Goal: Navigation & Orientation: Find specific page/section

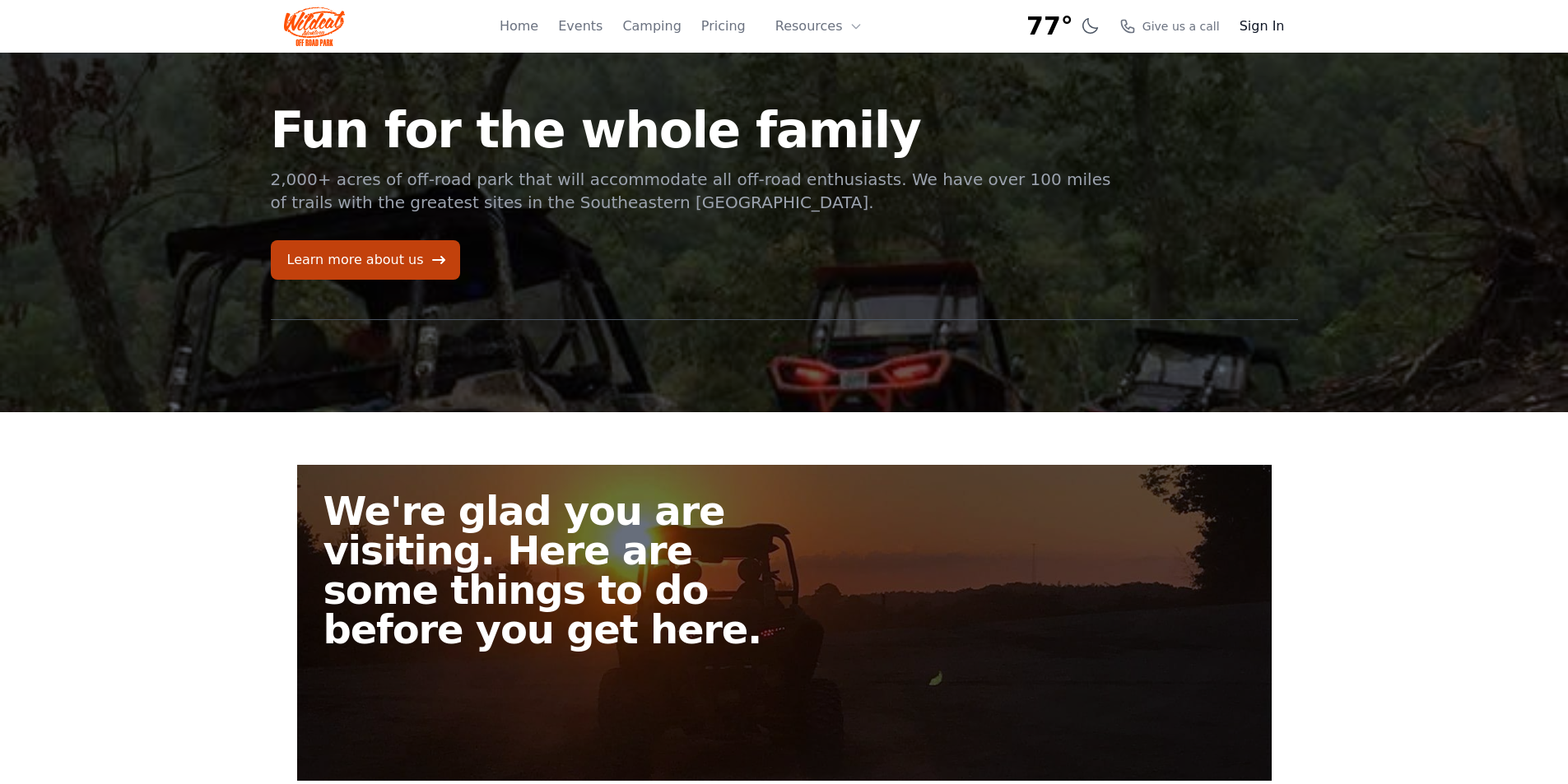
click at [1278, 23] on link "Sign In" at bounding box center [1261, 26] width 46 height 20
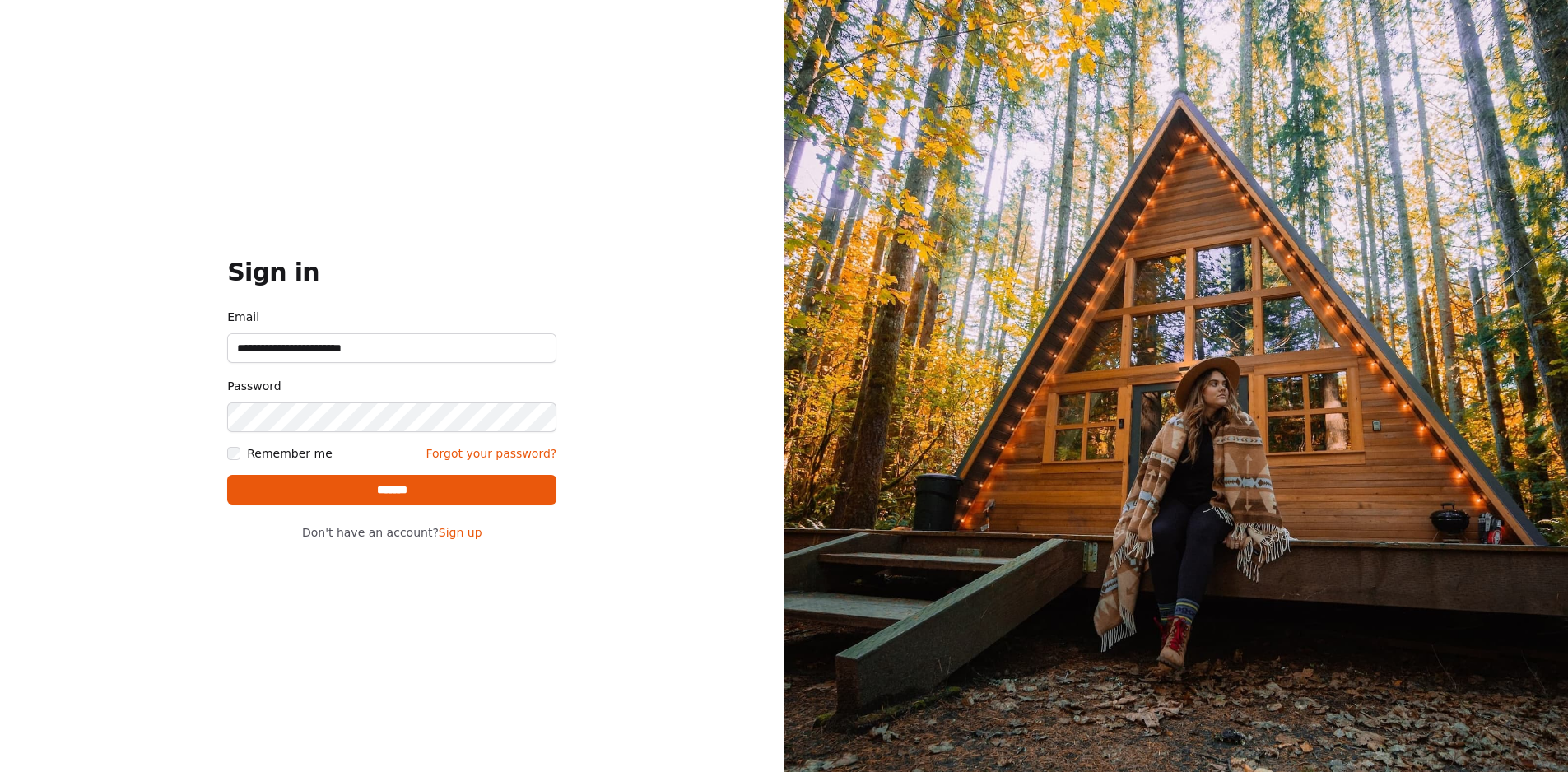
type input "**********"
click at [397, 497] on input "*******" at bounding box center [391, 490] width 329 height 30
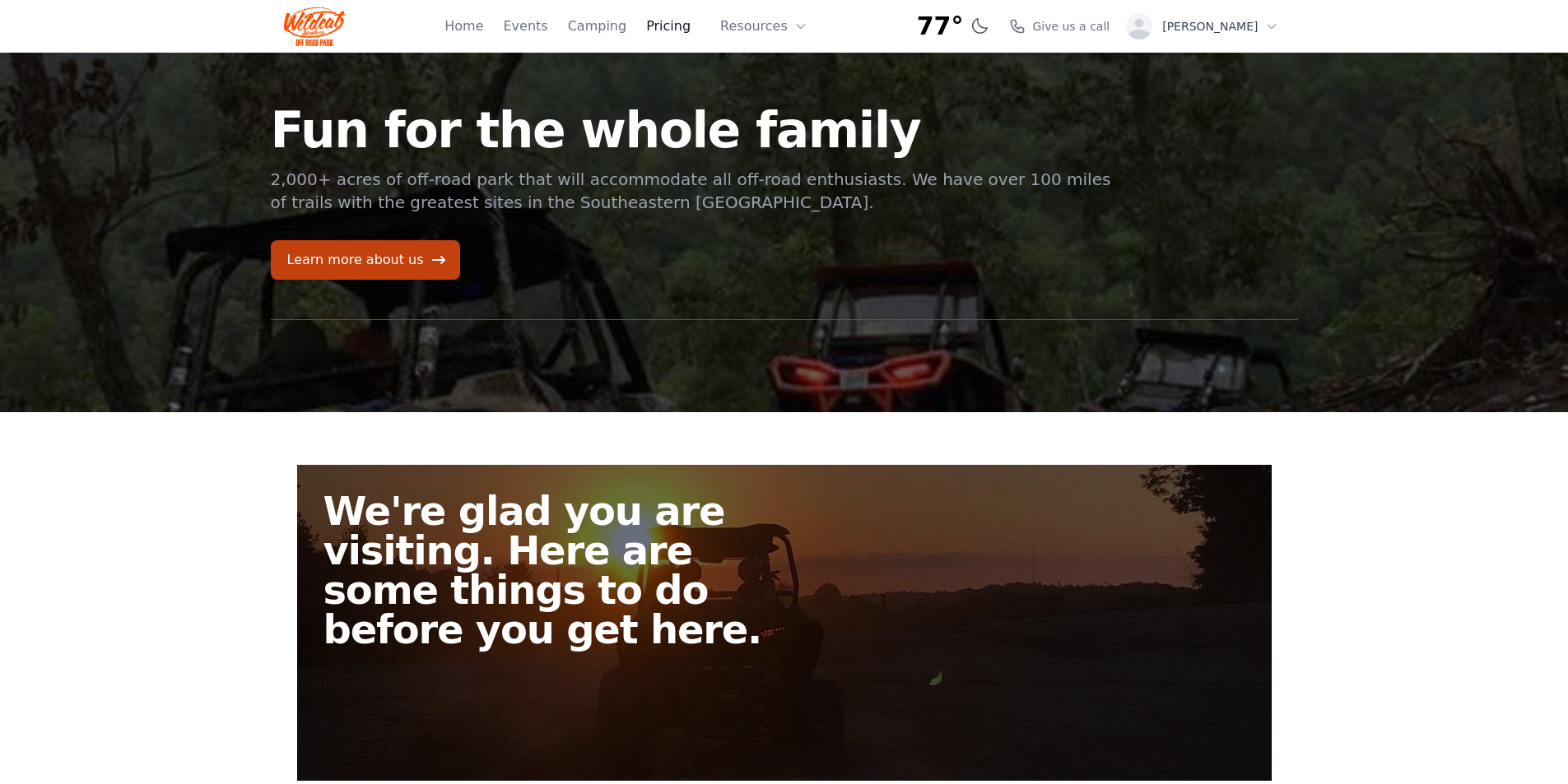
click at [685, 21] on link "Pricing" at bounding box center [668, 26] width 45 height 20
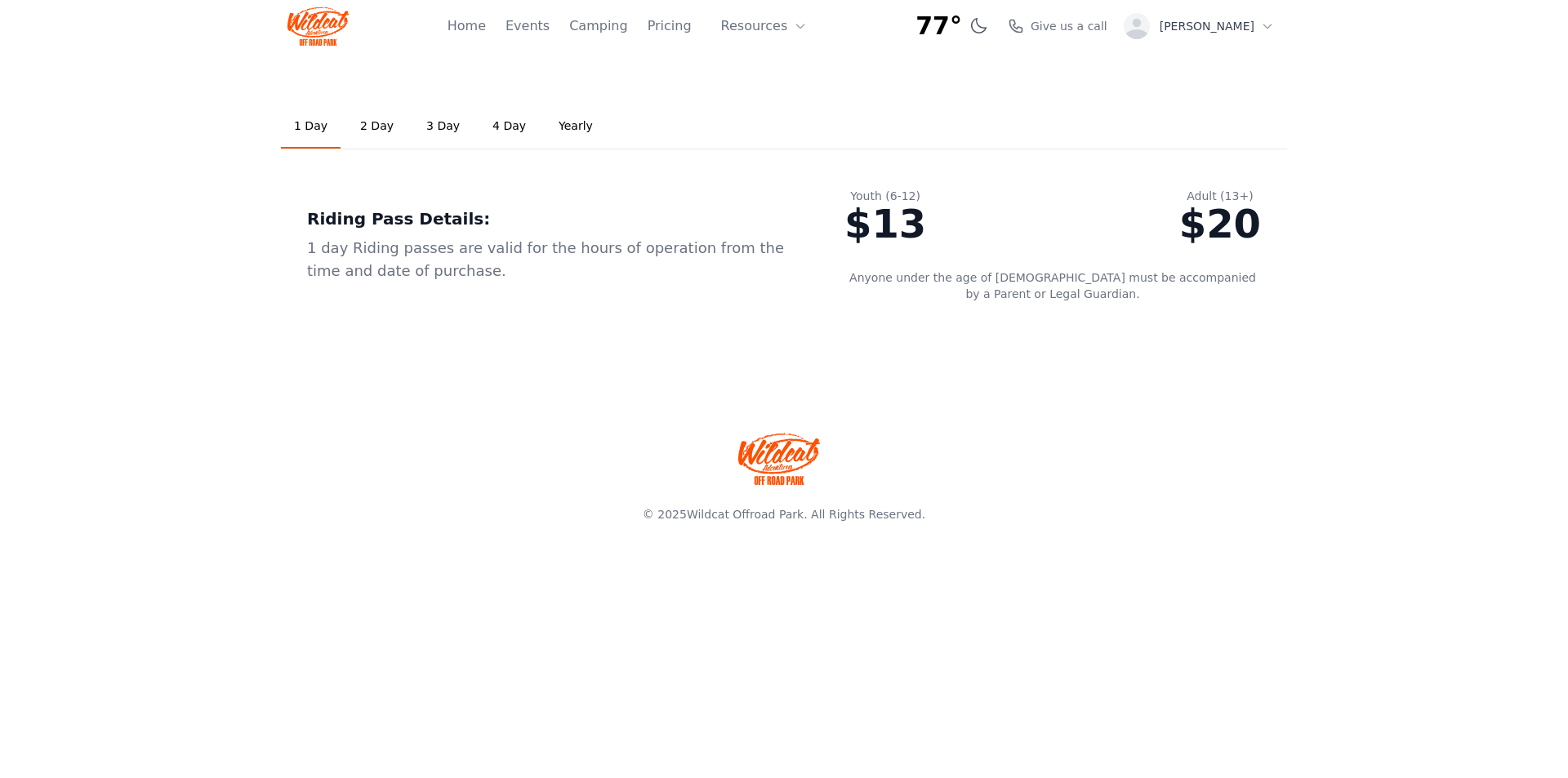
click at [365, 123] on link "2 Day" at bounding box center [376, 127] width 59 height 44
click at [486, 34] on link "Home" at bounding box center [467, 26] width 39 height 19
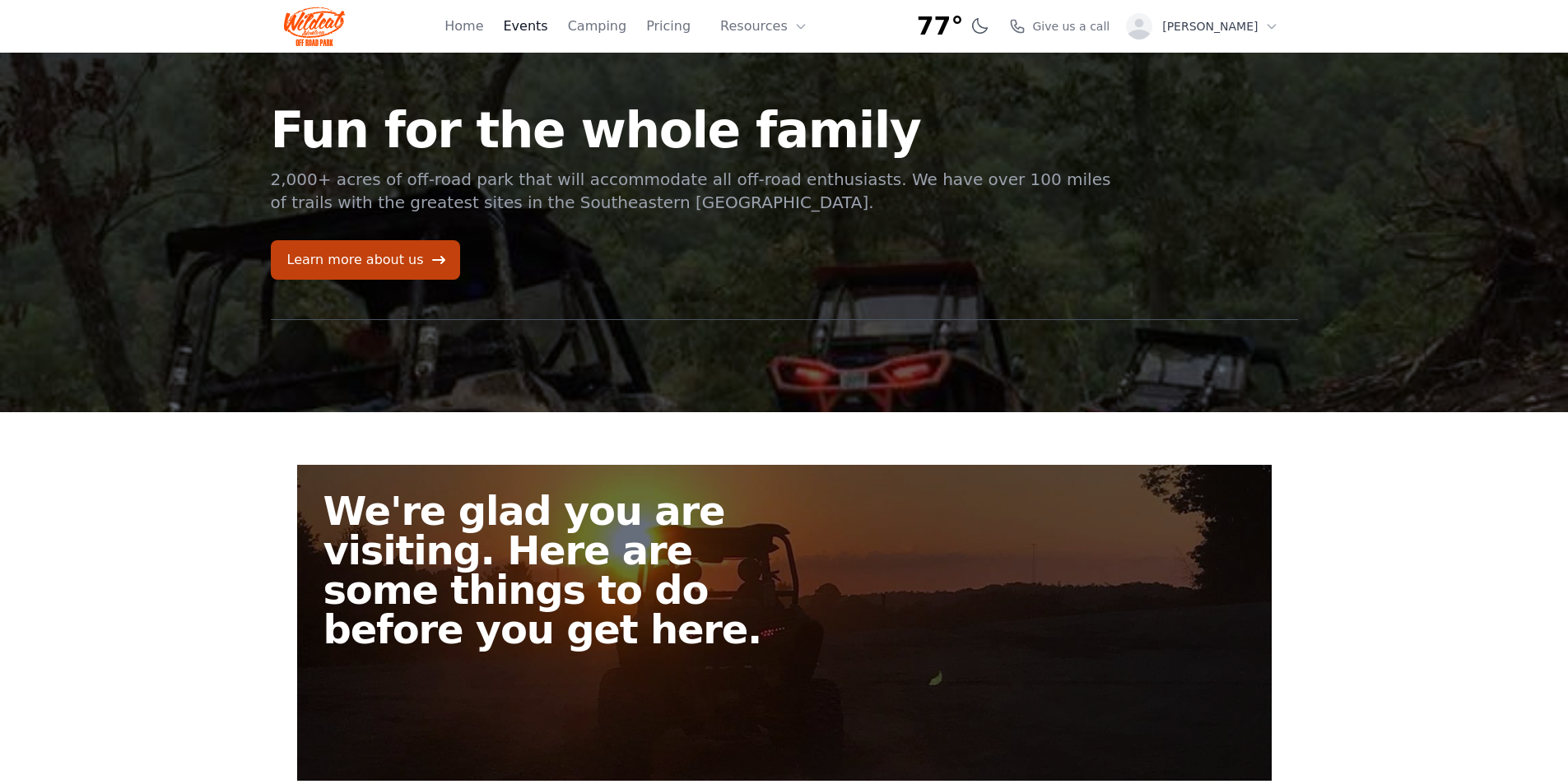
click at [547, 24] on link "Events" at bounding box center [525, 26] width 45 height 20
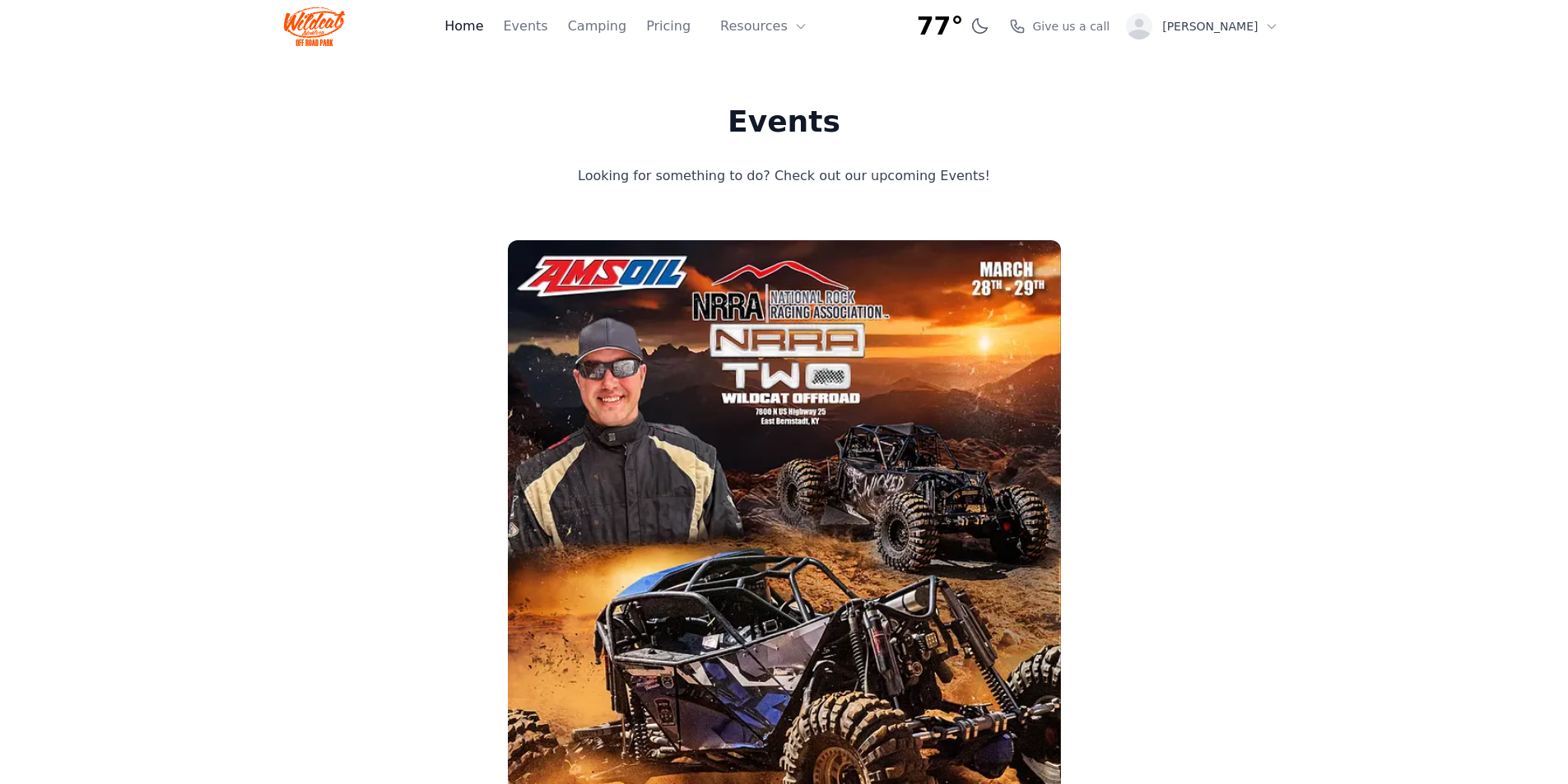
click at [484, 25] on link "Home" at bounding box center [464, 26] width 39 height 20
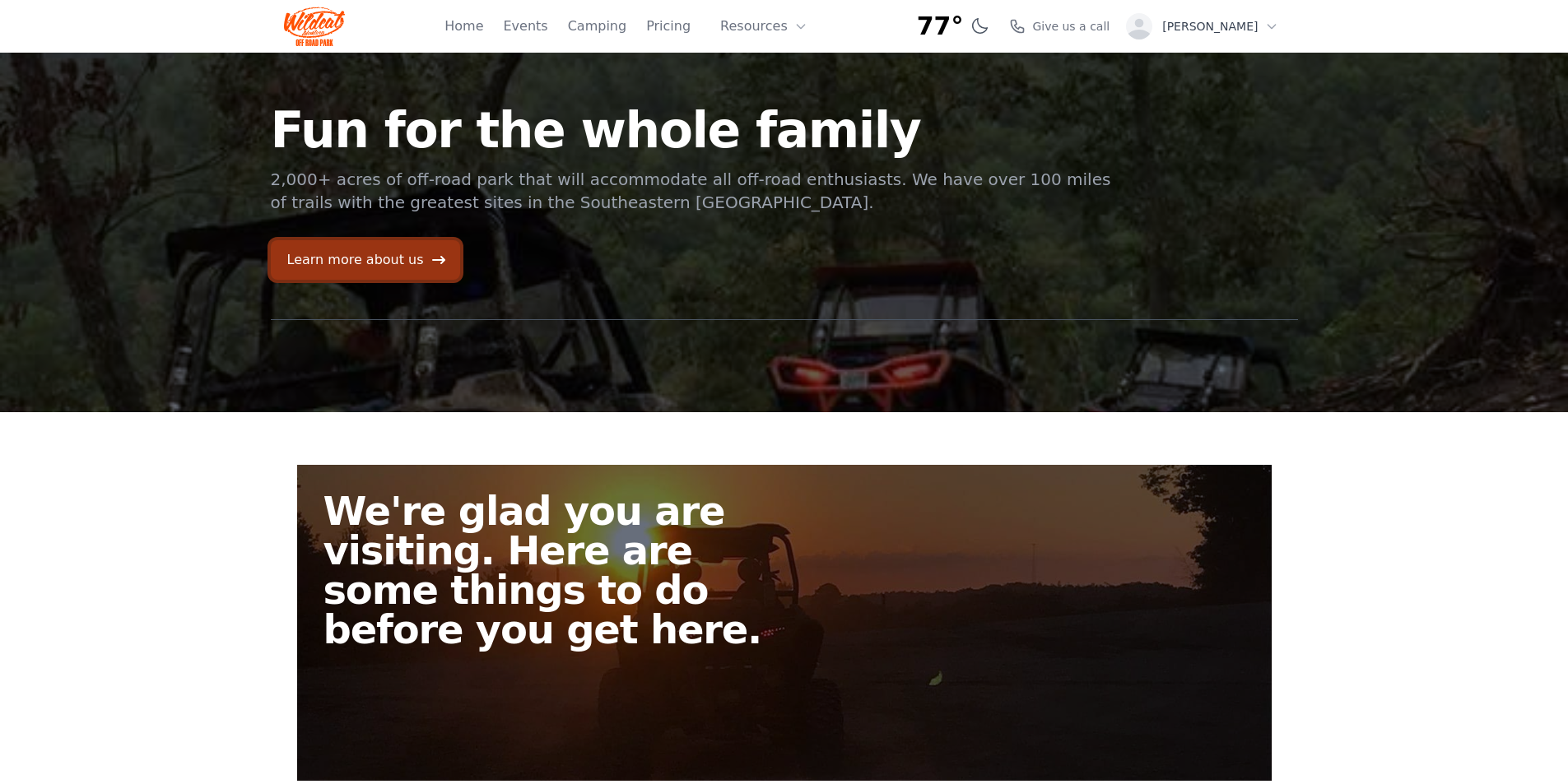
click at [361, 269] on link "Learn more about us" at bounding box center [365, 260] width 189 height 39
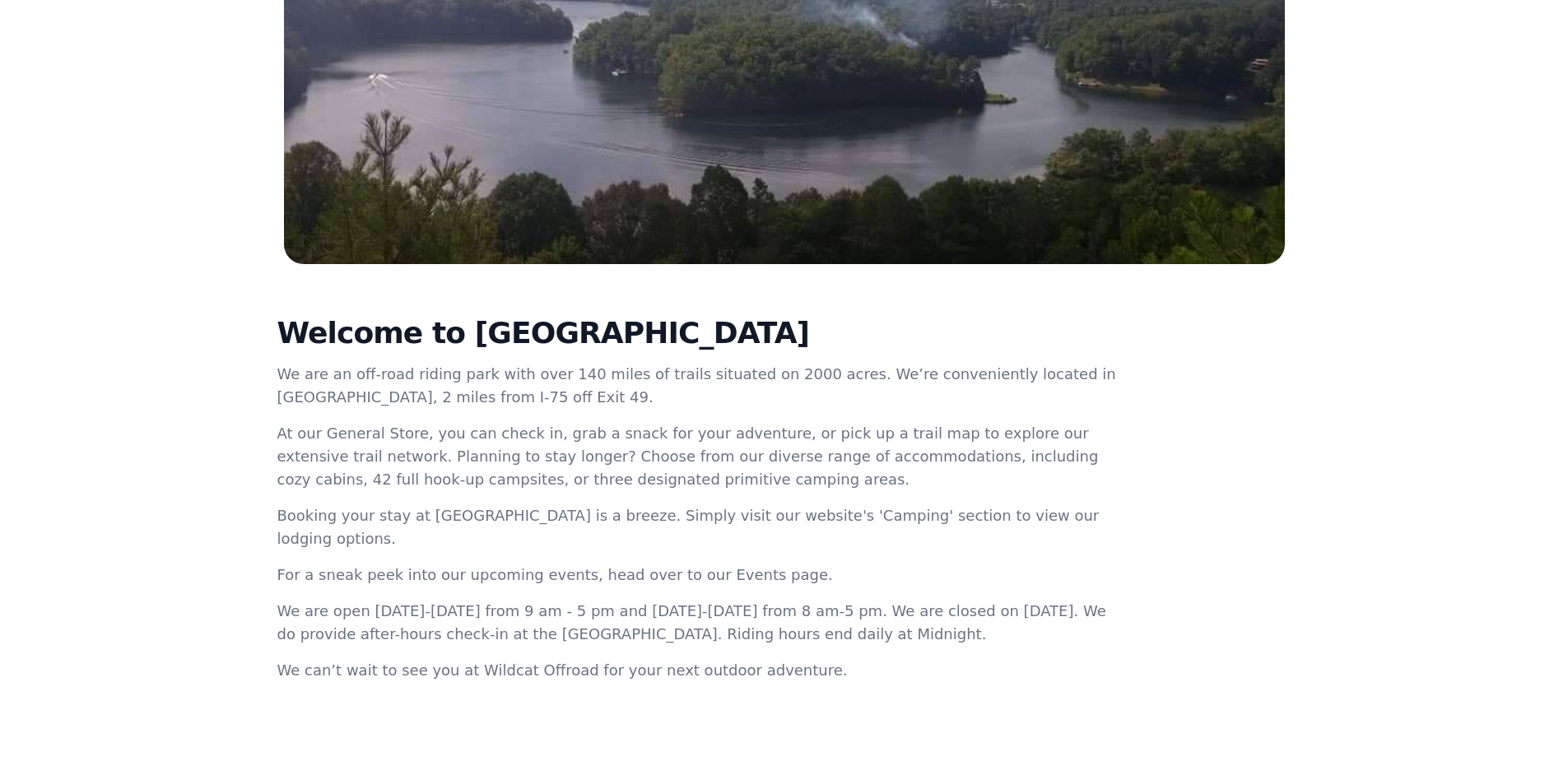
scroll to position [439, 0]
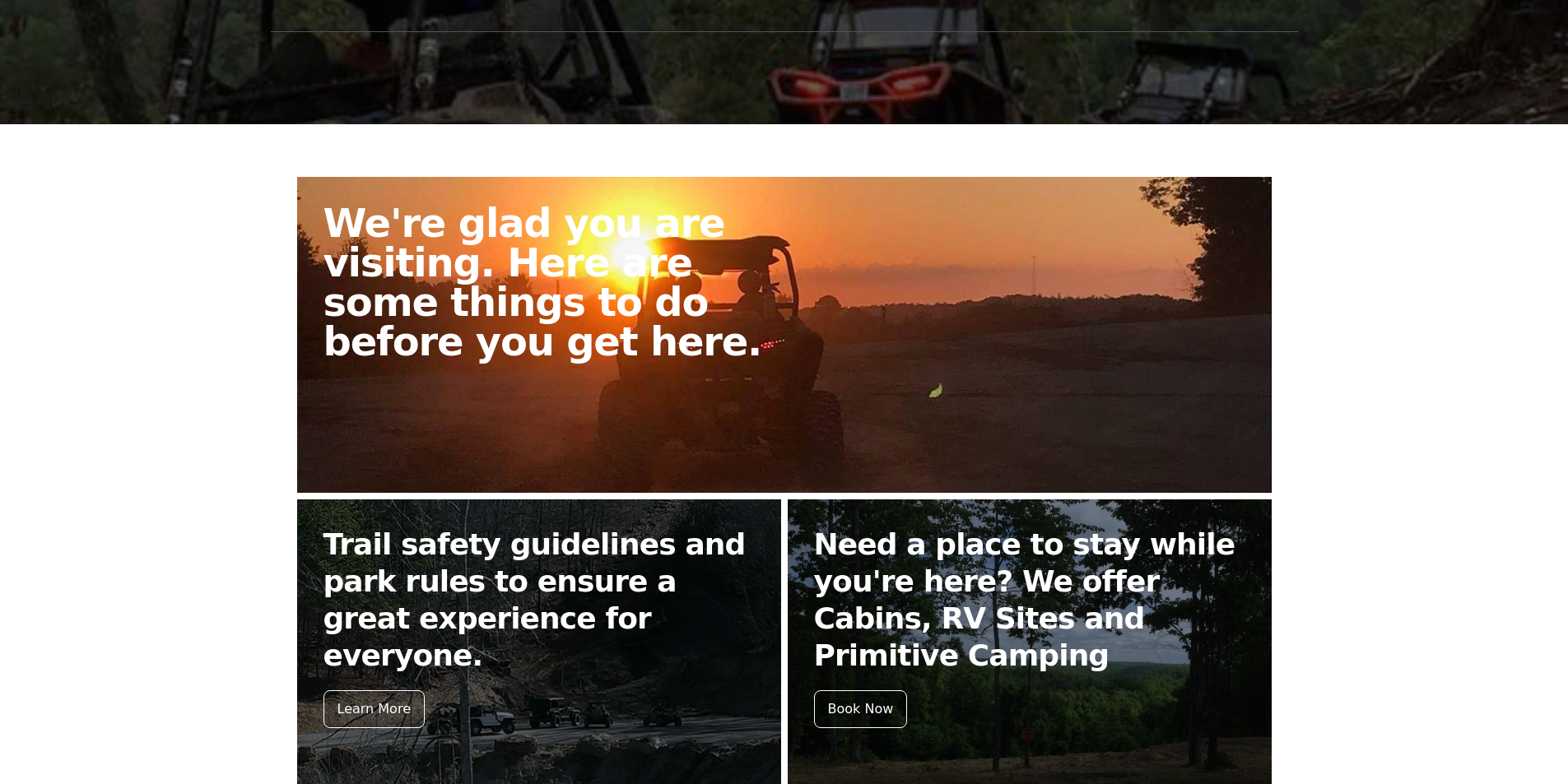
scroll to position [412, 0]
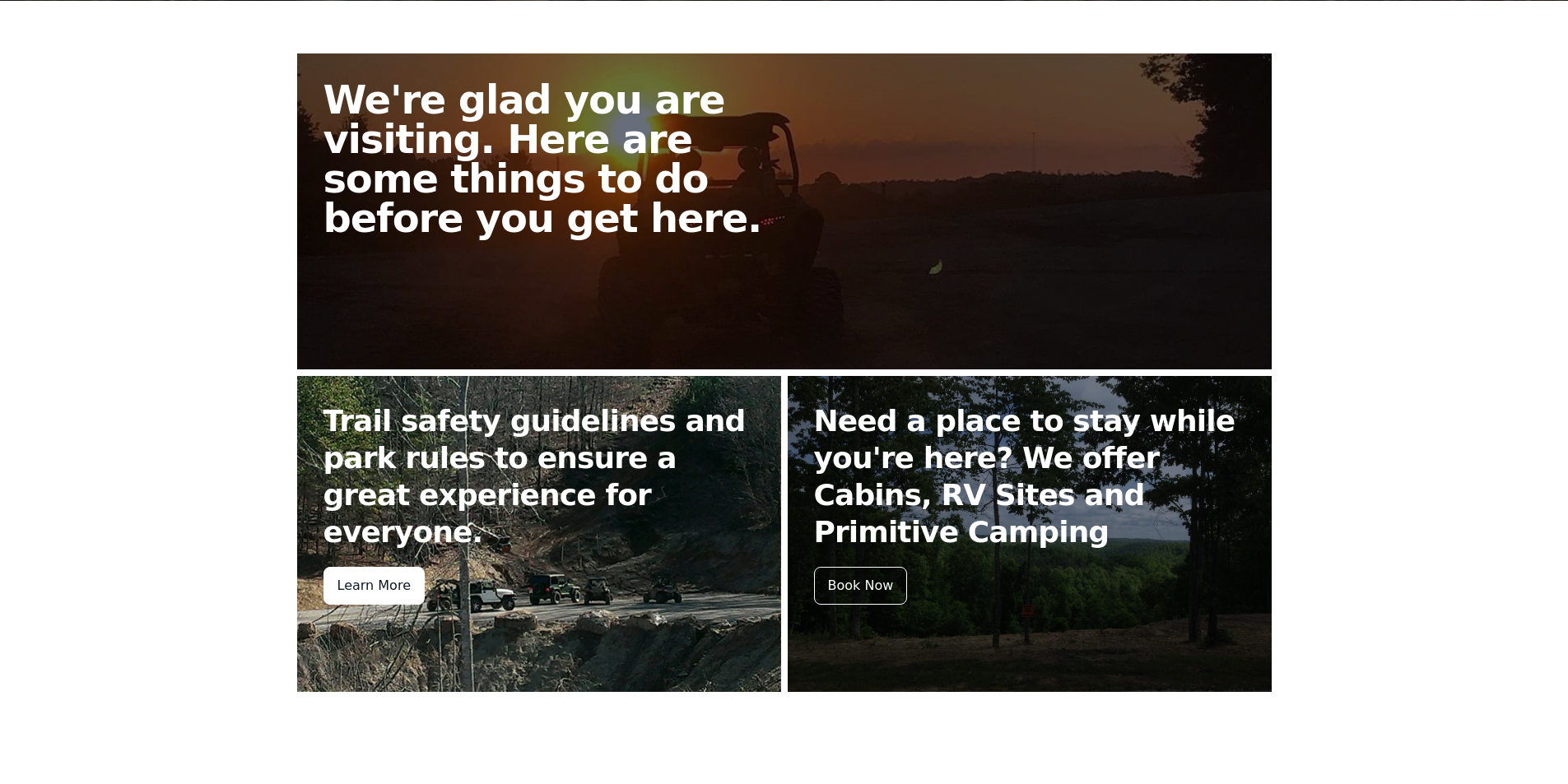
click at [387, 567] on div "Learn More" at bounding box center [374, 586] width 102 height 38
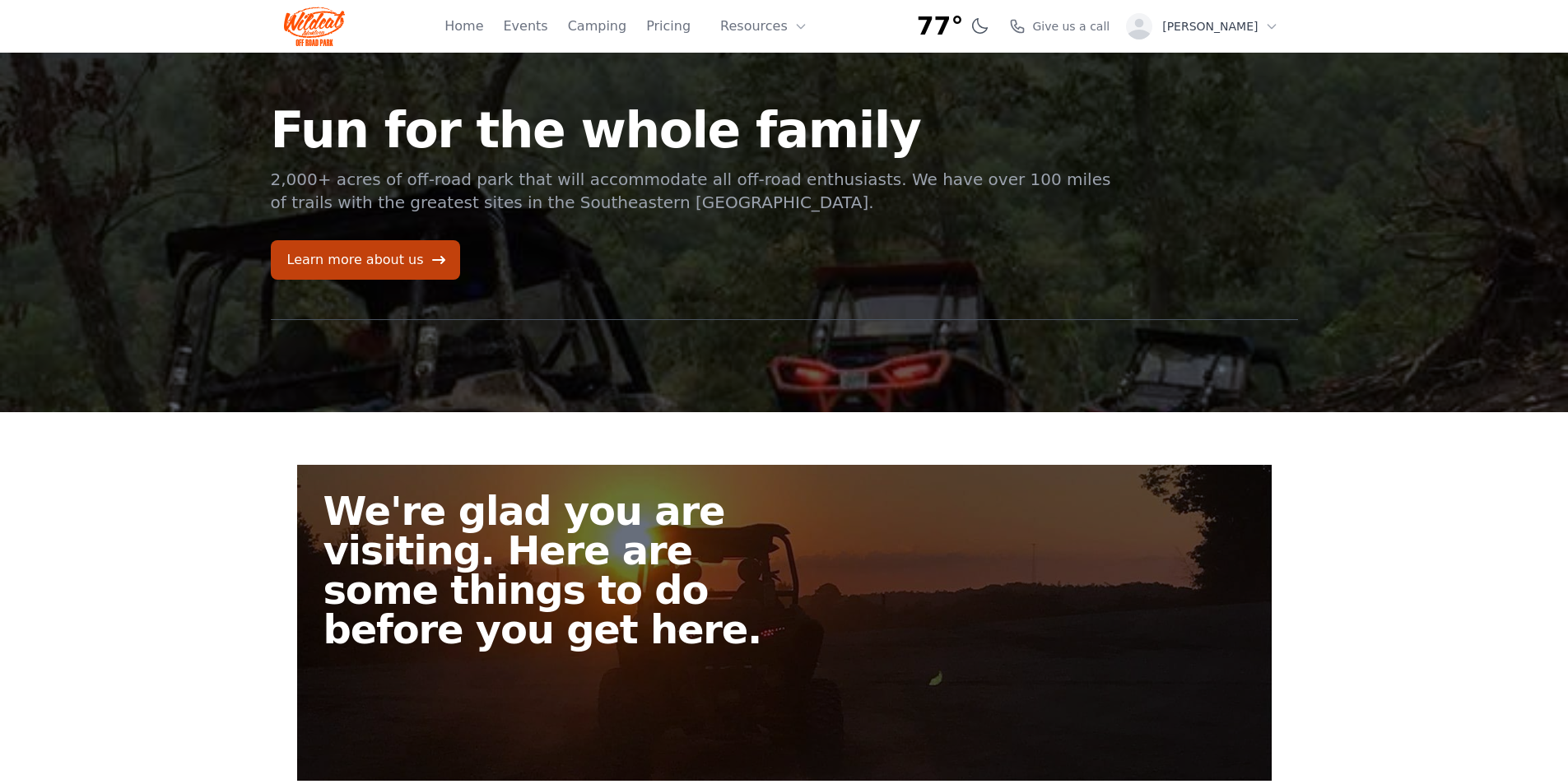
scroll to position [412, 0]
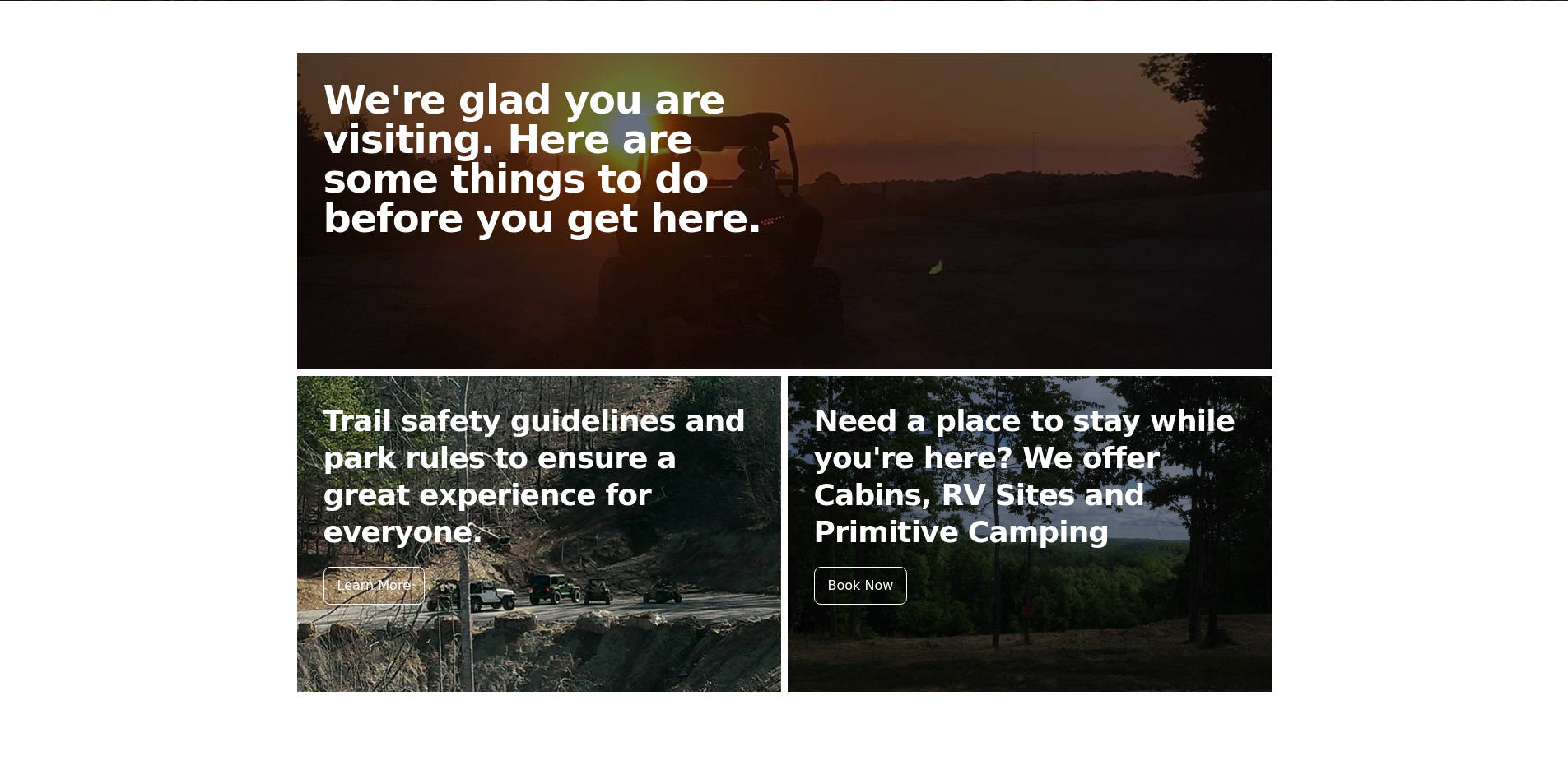
click at [611, 426] on h2 "Trail safety guidelines and park rules to ensure a great experience for everyon…" at bounding box center [539, 476] width 431 height 148
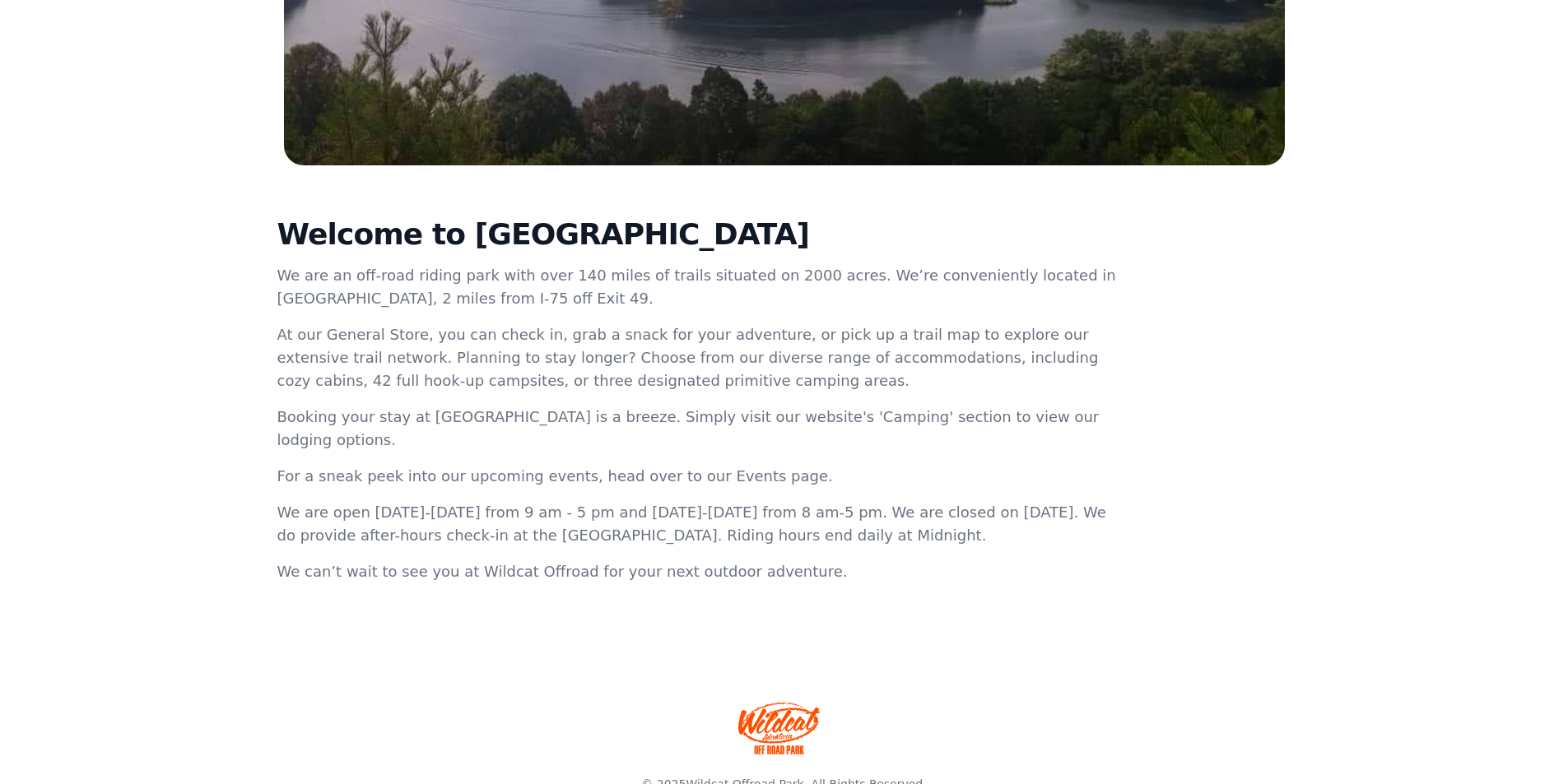
scroll to position [439, 0]
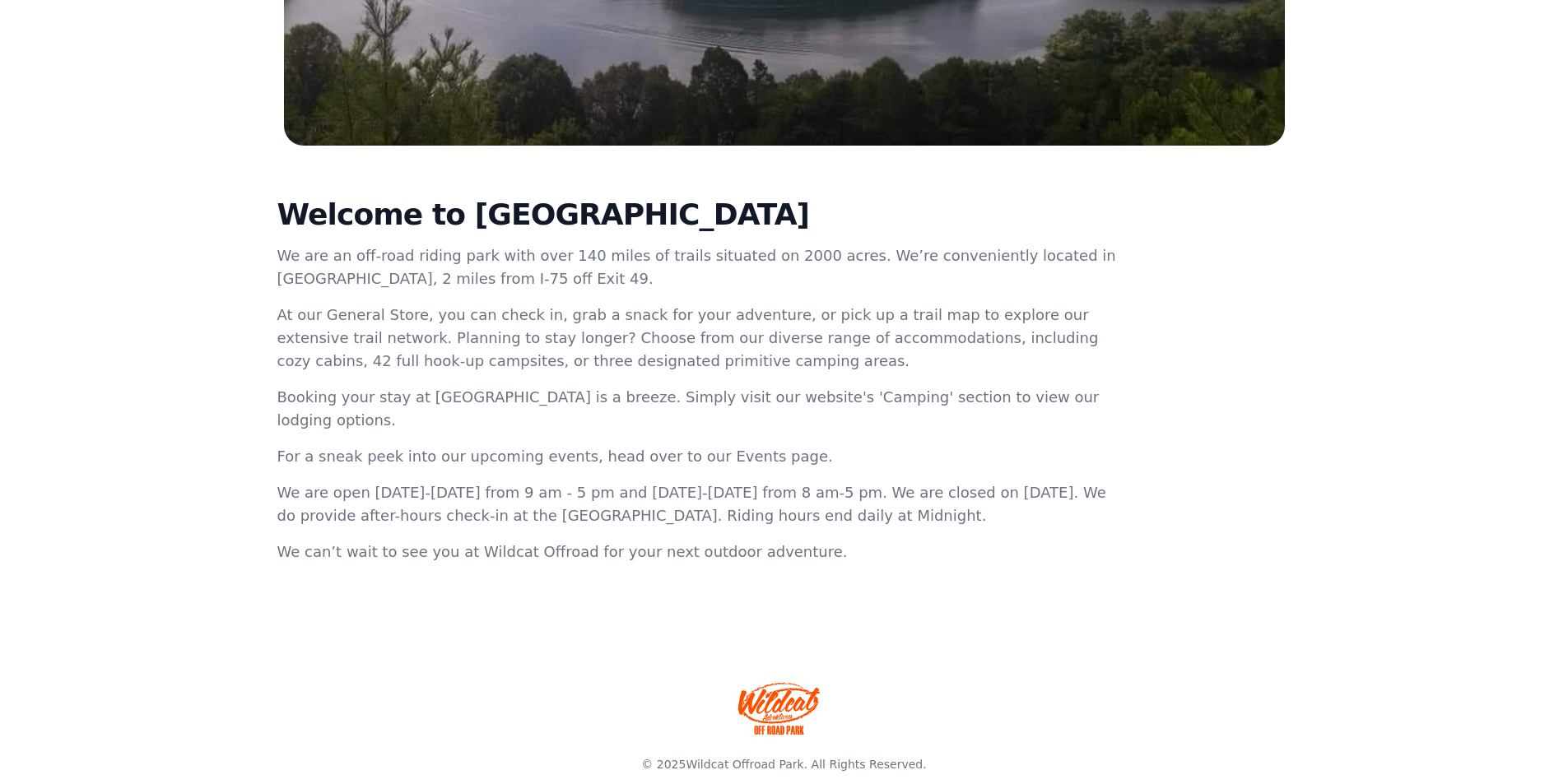
click at [983, 662] on link at bounding box center [784, 708] width 1054 height 92
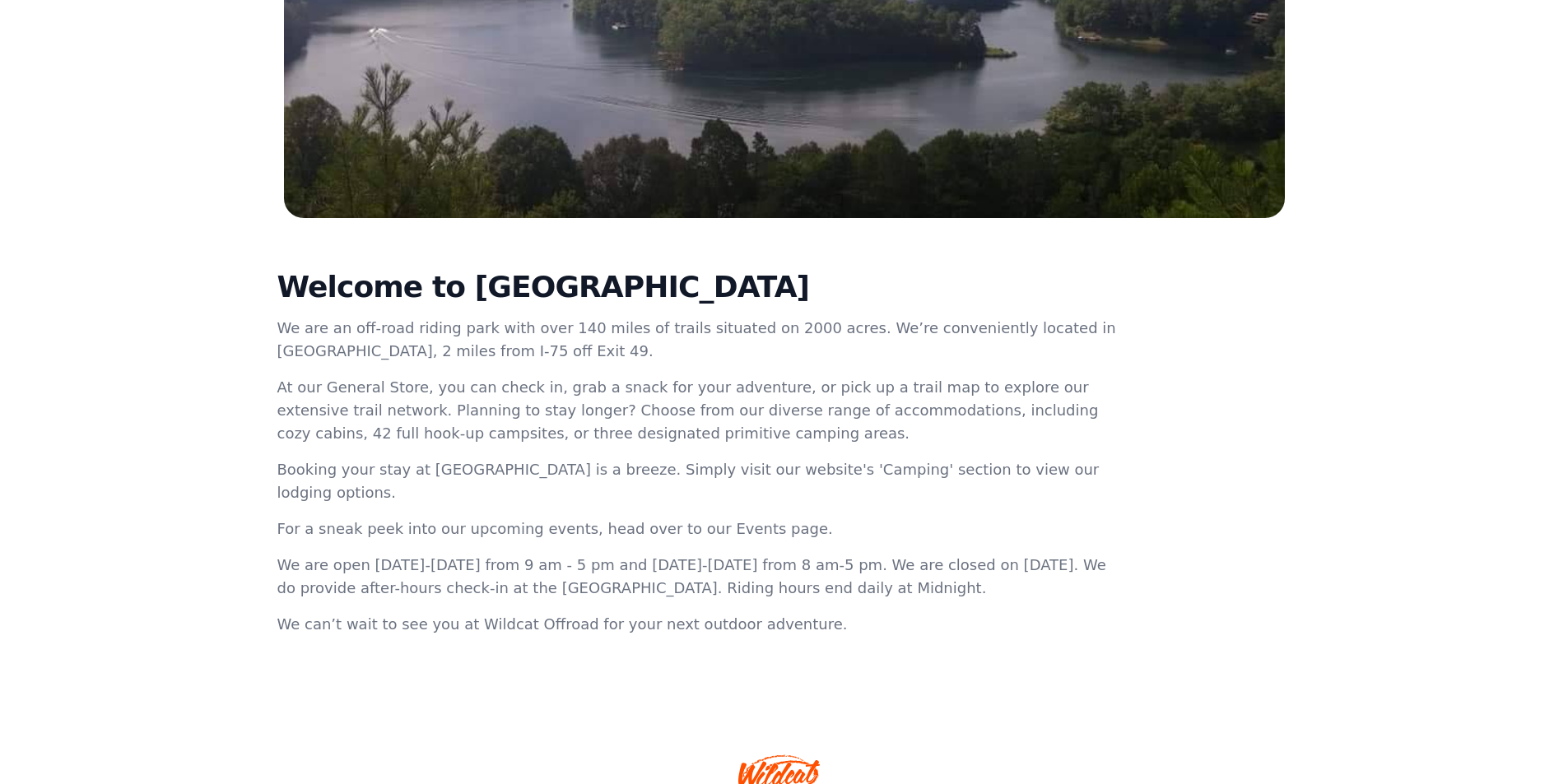
scroll to position [439, 0]
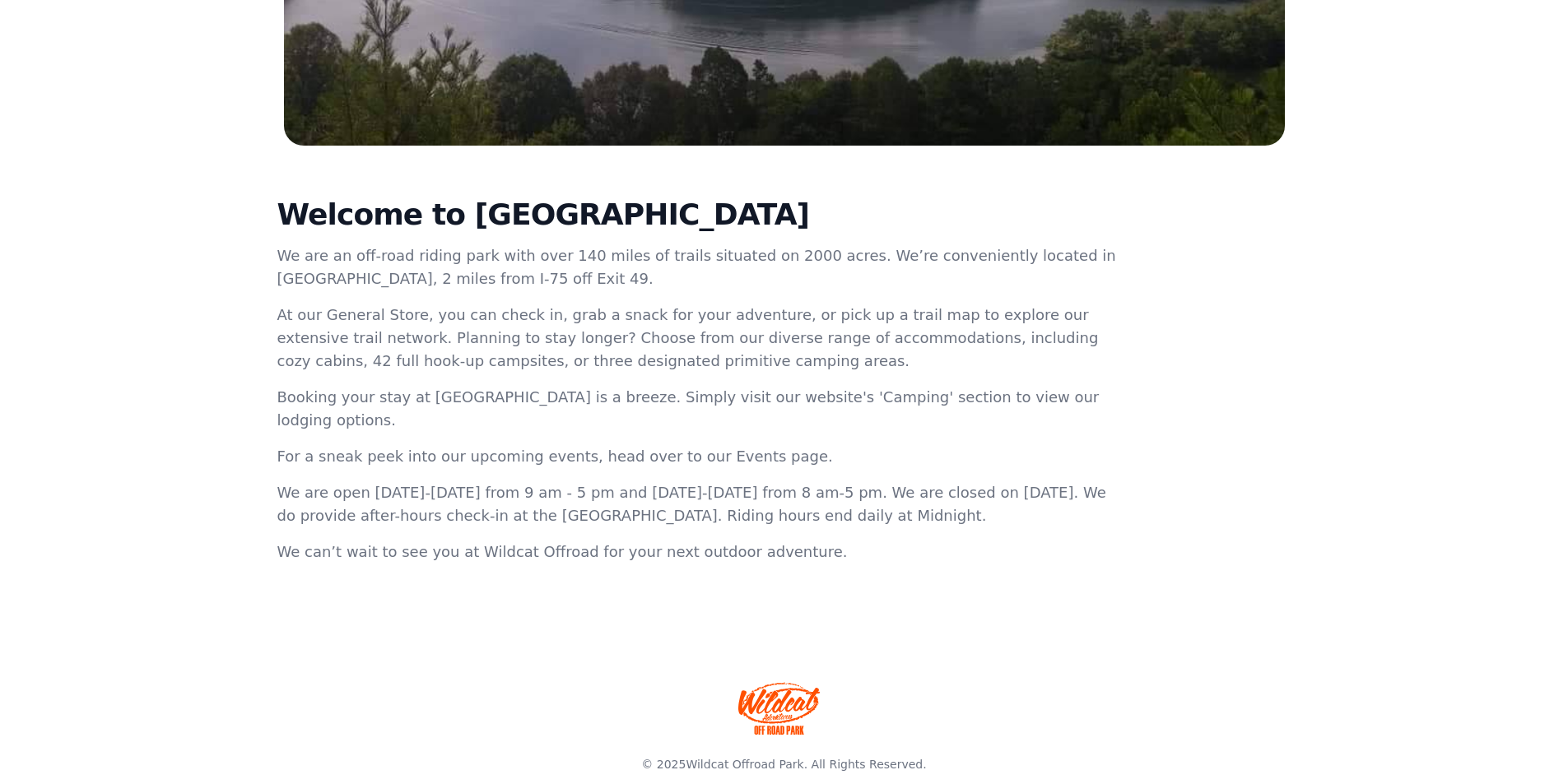
click at [927, 696] on link at bounding box center [784, 708] width 1054 height 92
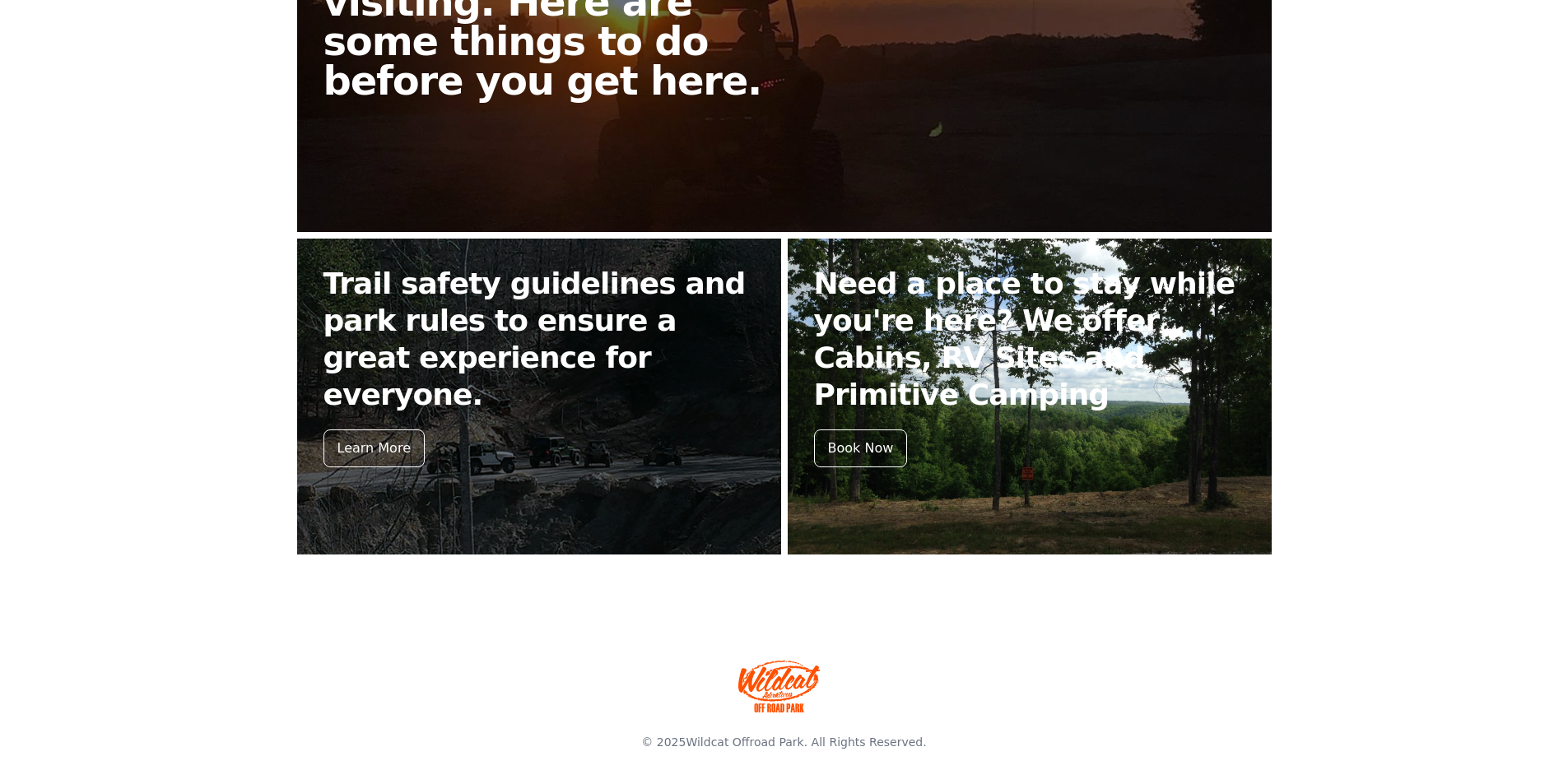
scroll to position [549, 0]
click at [1007, 400] on h2 "Need a place to stay while you're here? We offer Cabins, RV Sites and Primitive…" at bounding box center [1029, 338] width 431 height 148
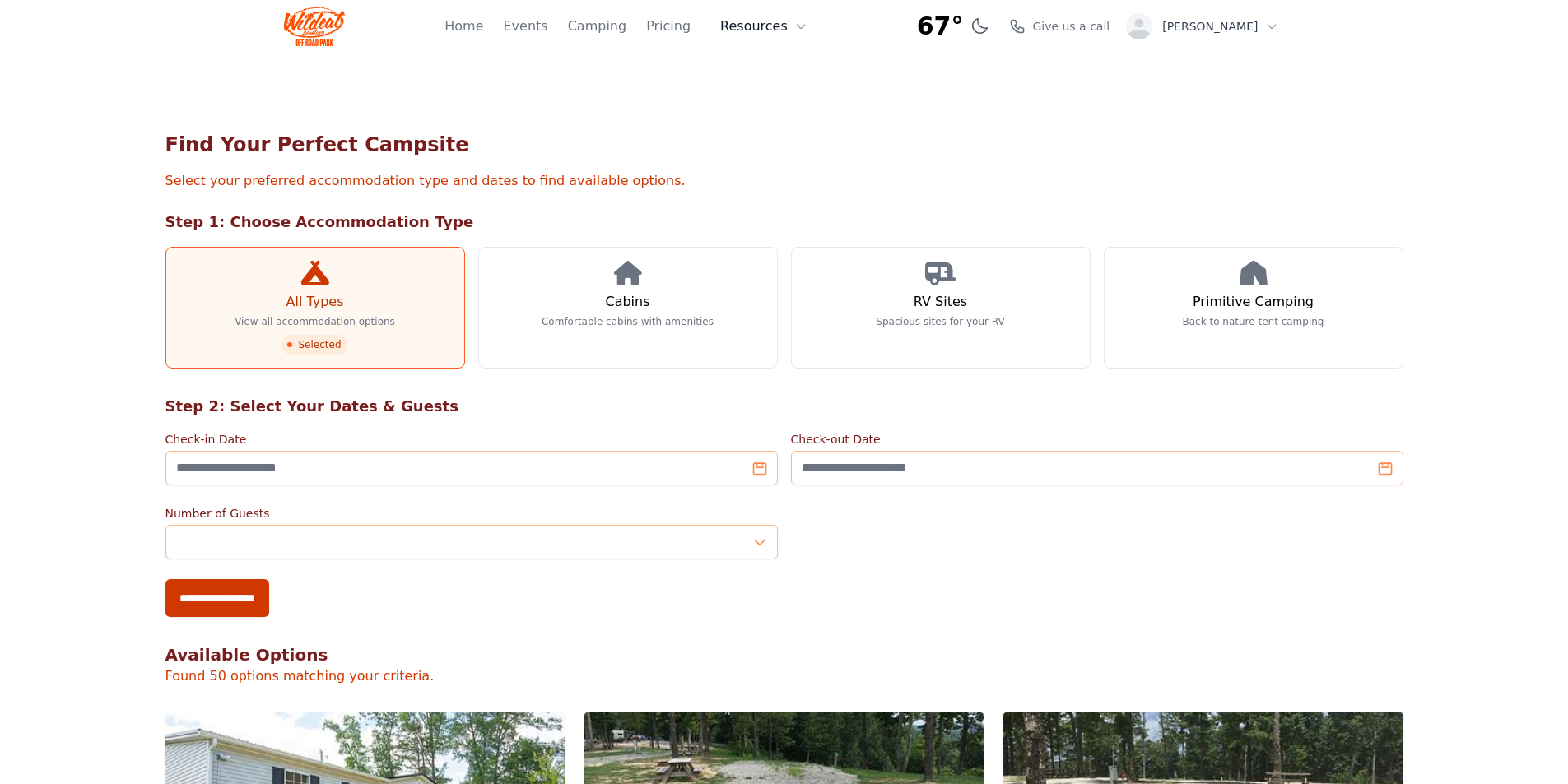
click at [775, 23] on button "Resources" at bounding box center [763, 26] width 107 height 33
click at [685, 32] on link "Pricing" at bounding box center [668, 26] width 45 height 20
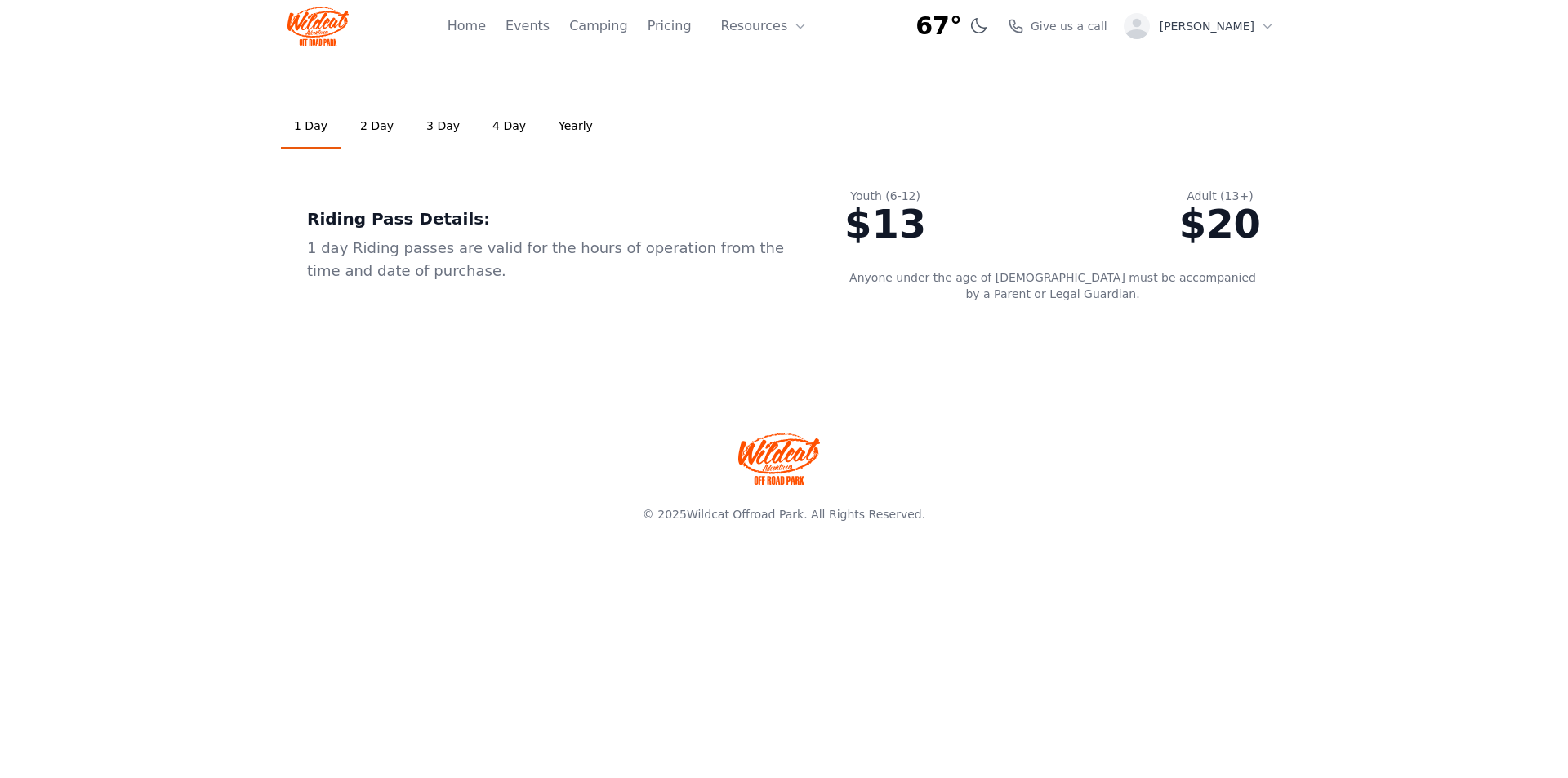
click at [371, 127] on link "2 Day" at bounding box center [376, 127] width 59 height 44
click at [561, 127] on link "Yearly" at bounding box center [575, 127] width 60 height 44
click at [368, 126] on link "2 Day" at bounding box center [376, 127] width 59 height 44
click at [795, 459] on img at bounding box center [779, 458] width 81 height 53
click at [486, 31] on link "Home" at bounding box center [467, 26] width 39 height 19
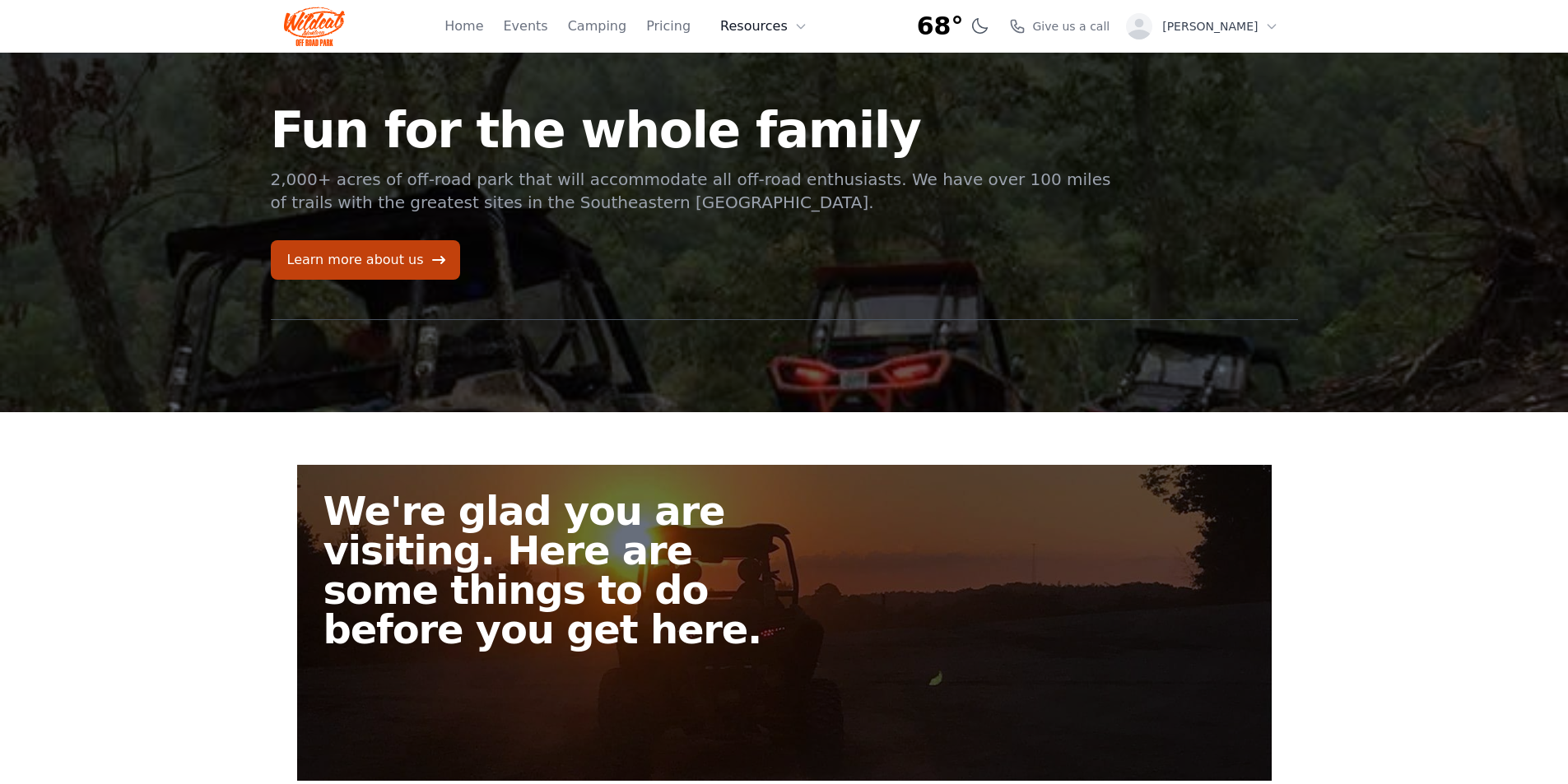
click at [798, 35] on button "Resources" at bounding box center [763, 26] width 107 height 33
click at [777, 74] on link "About" at bounding box center [789, 68] width 158 height 30
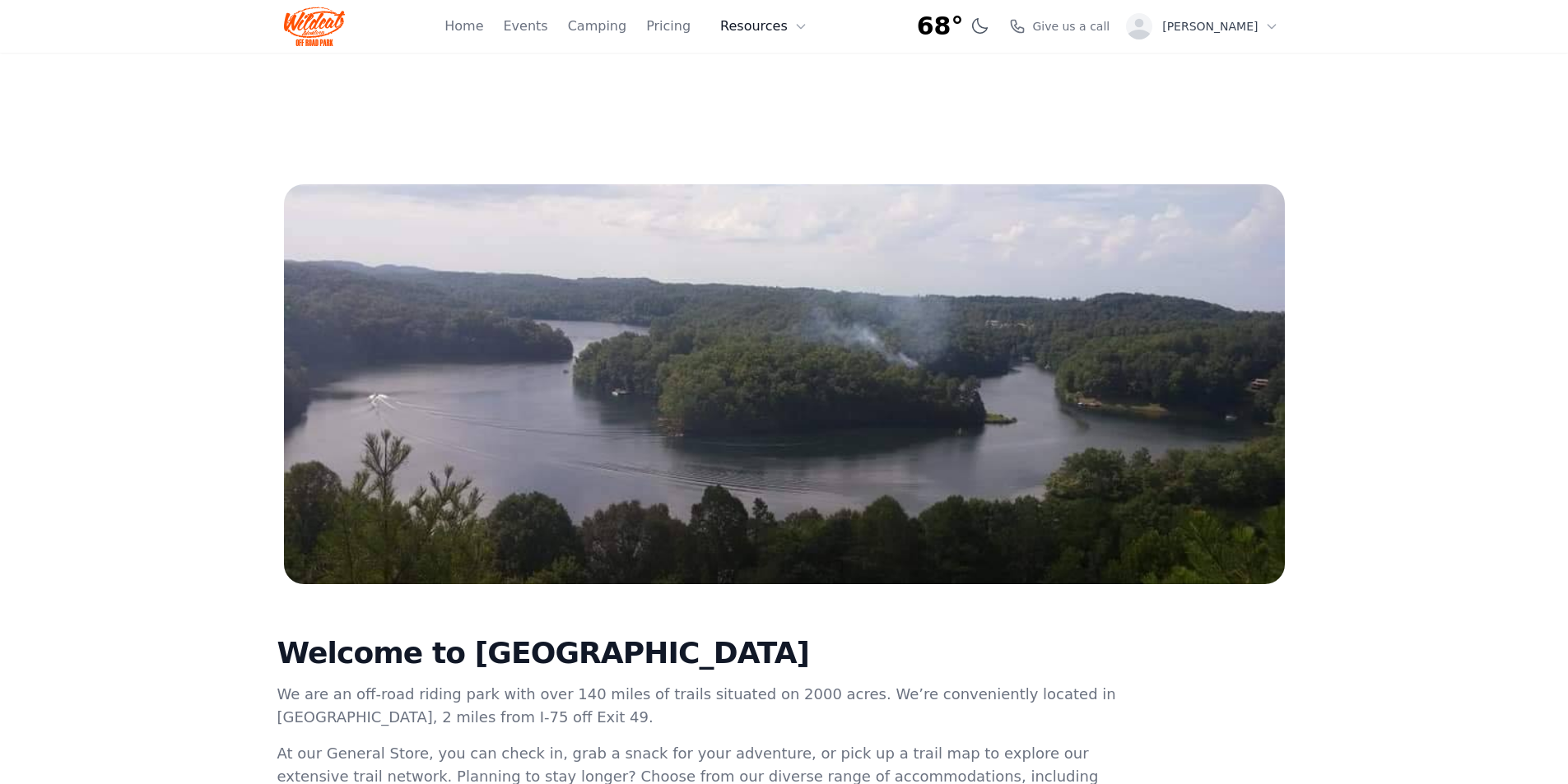
click at [807, 27] on icon at bounding box center [800, 26] width 13 height 13
click at [776, 98] on link "FAQ" at bounding box center [789, 97] width 158 height 30
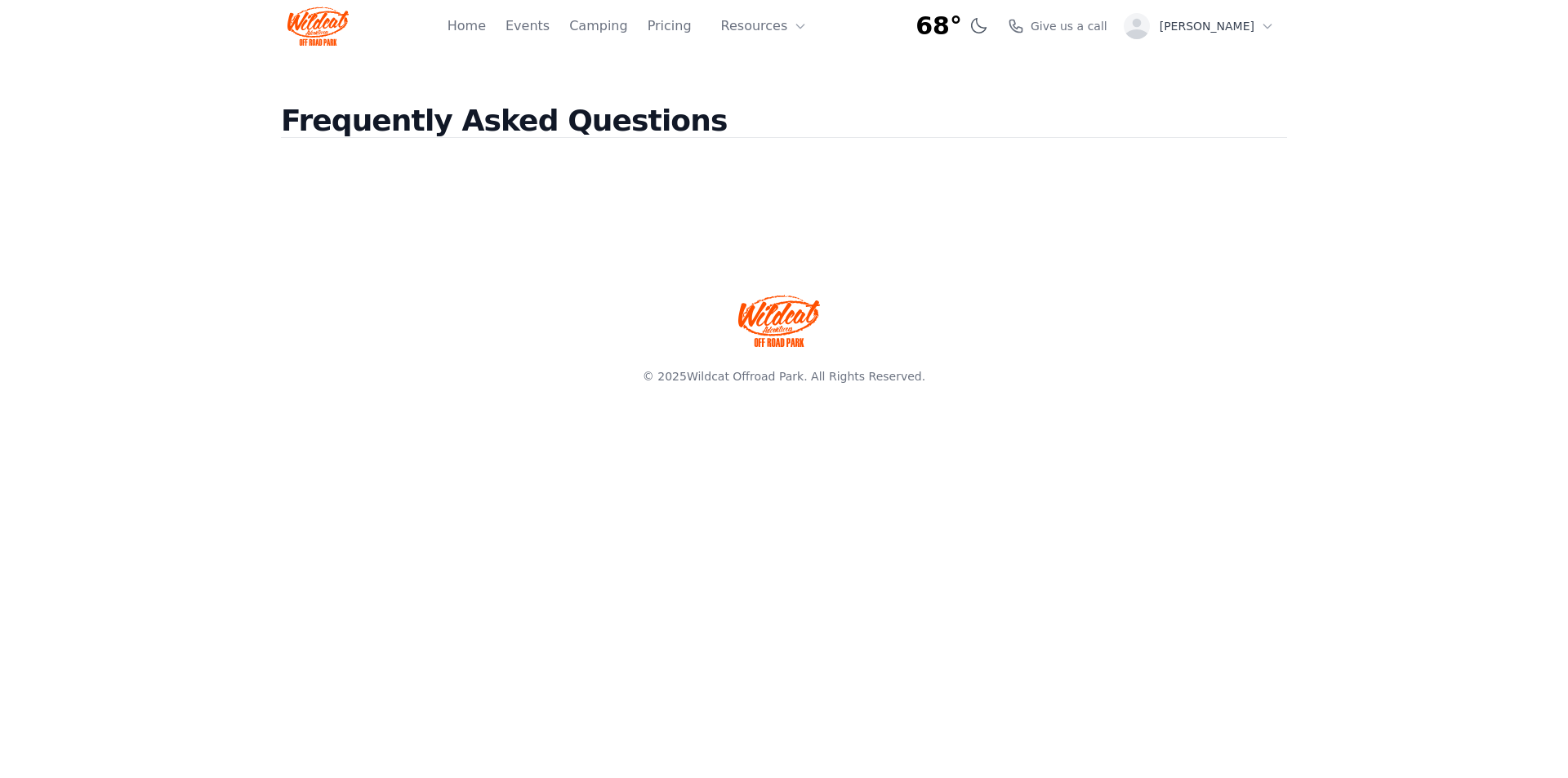
click at [597, 256] on footer "© 2025 Wildcat Offroad Park . All Rights Reserved." at bounding box center [784, 330] width 1568 height 176
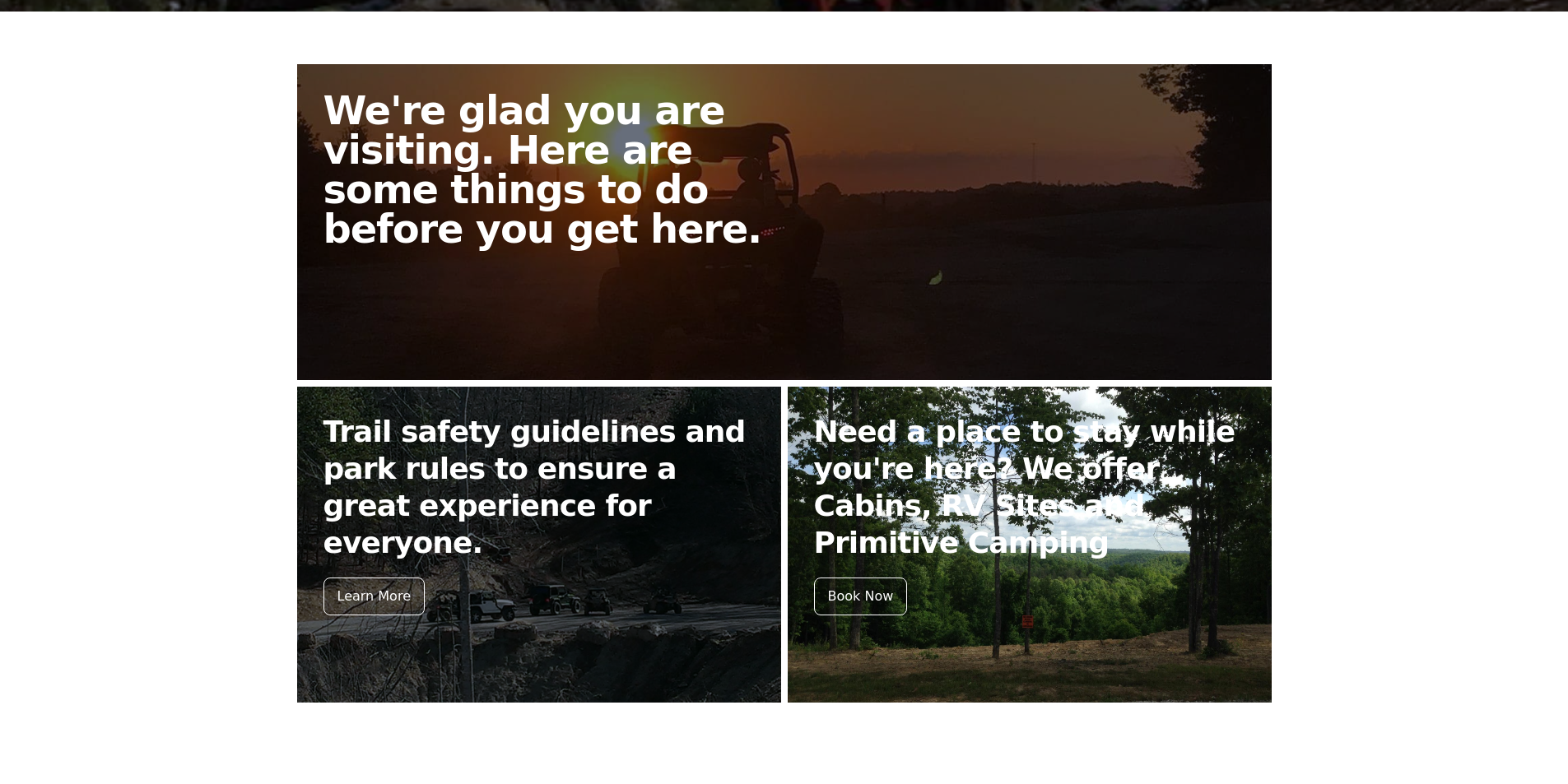
scroll to position [138, 0]
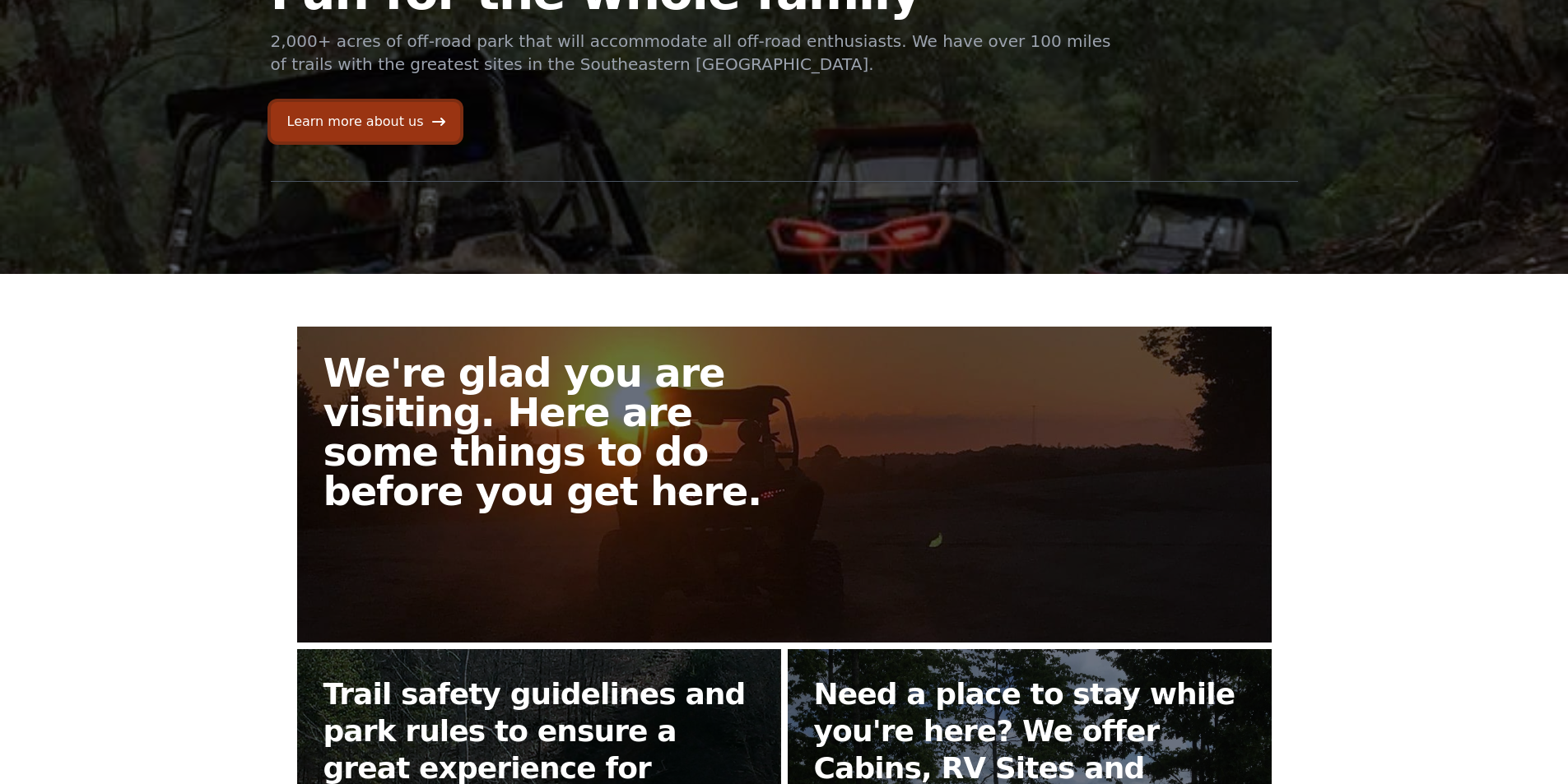
click at [356, 108] on link "Learn more about us" at bounding box center [365, 122] width 189 height 39
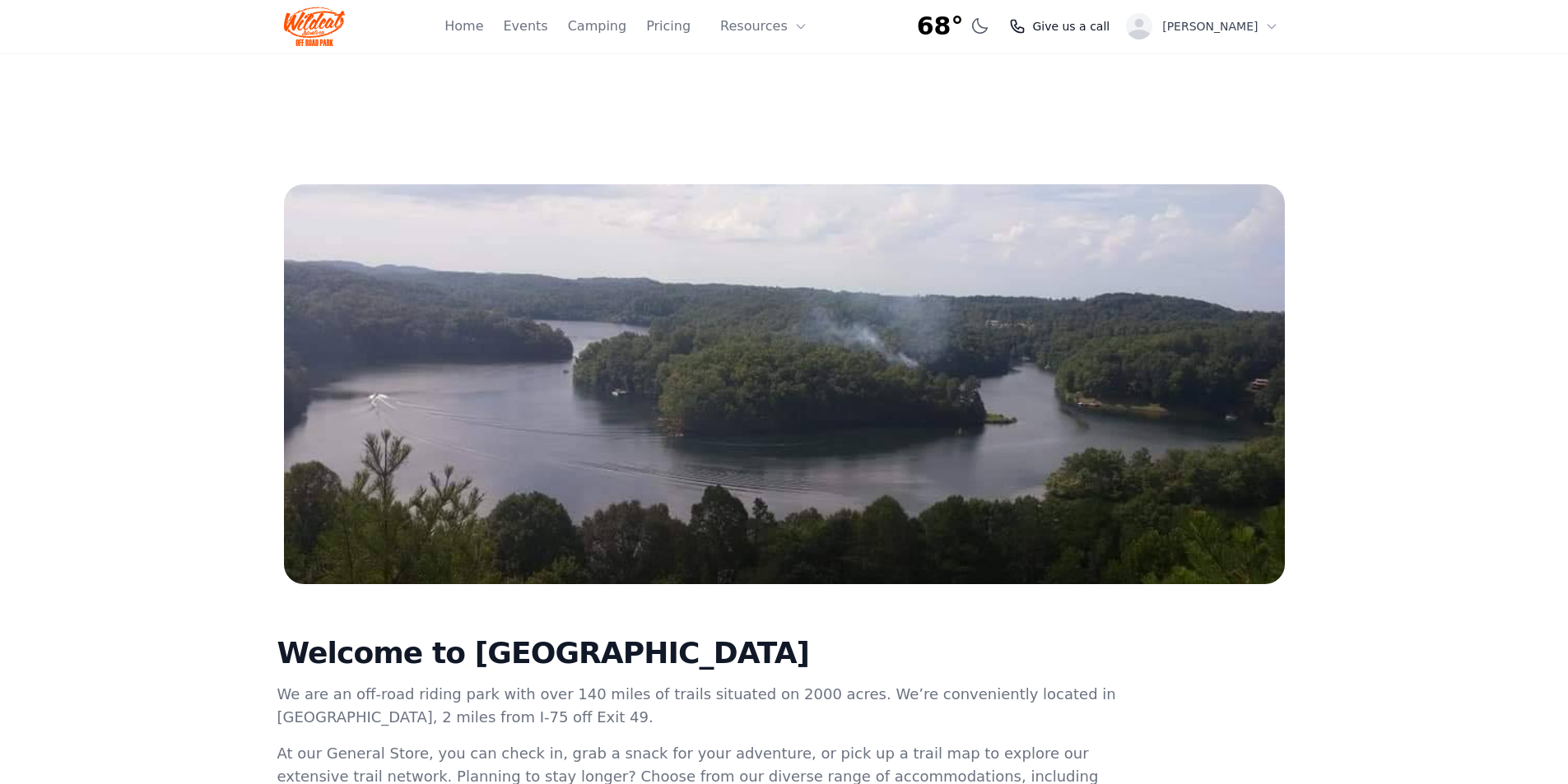
click at [1090, 25] on span "Give us a call" at bounding box center [1070, 26] width 77 height 17
click at [1226, 22] on span "[PERSON_NAME]" at bounding box center [1209, 26] width 95 height 17
click at [1152, 185] on button "Sign out" at bounding box center [1193, 187] width 184 height 30
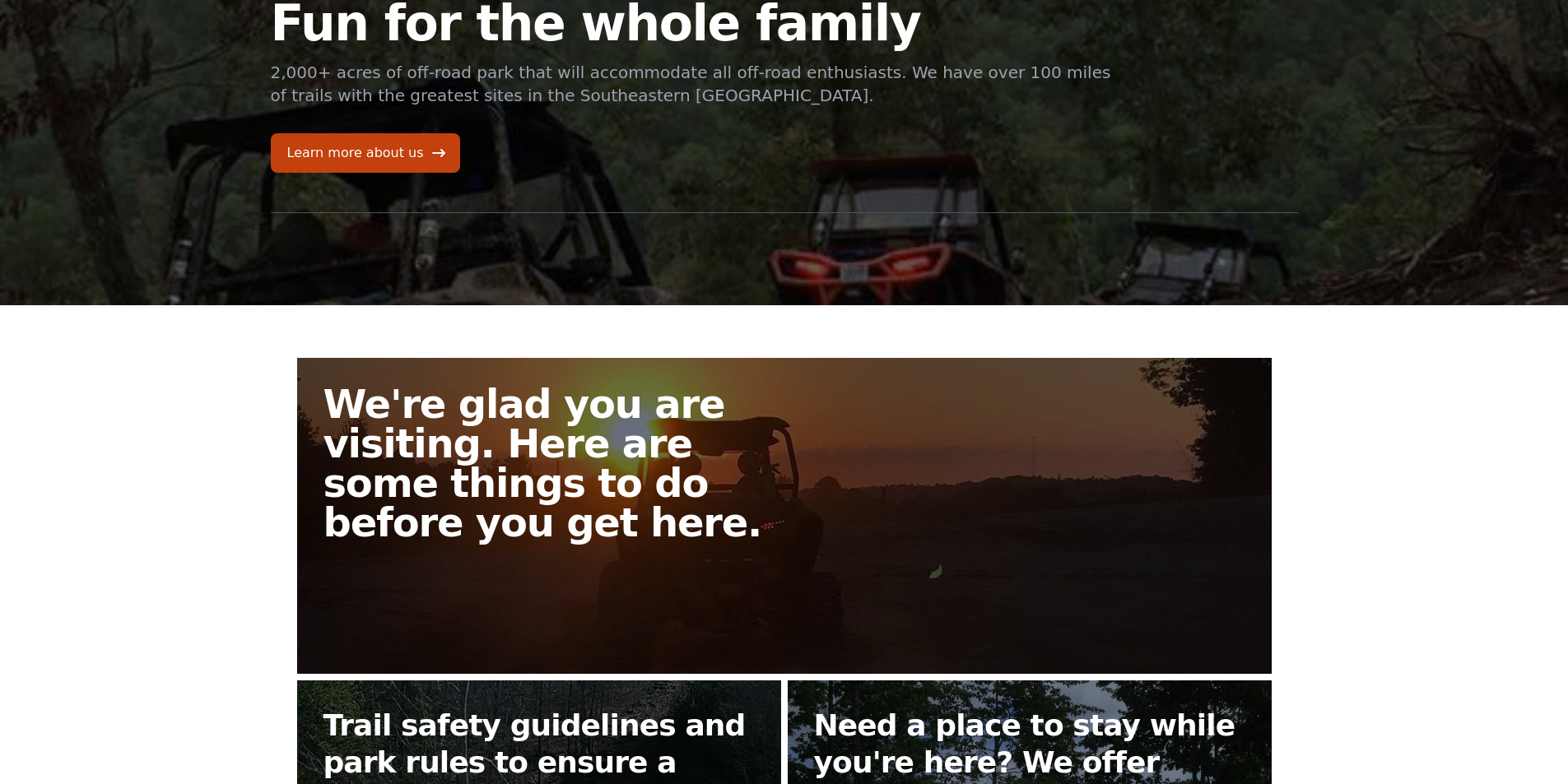
scroll to position [165, 0]
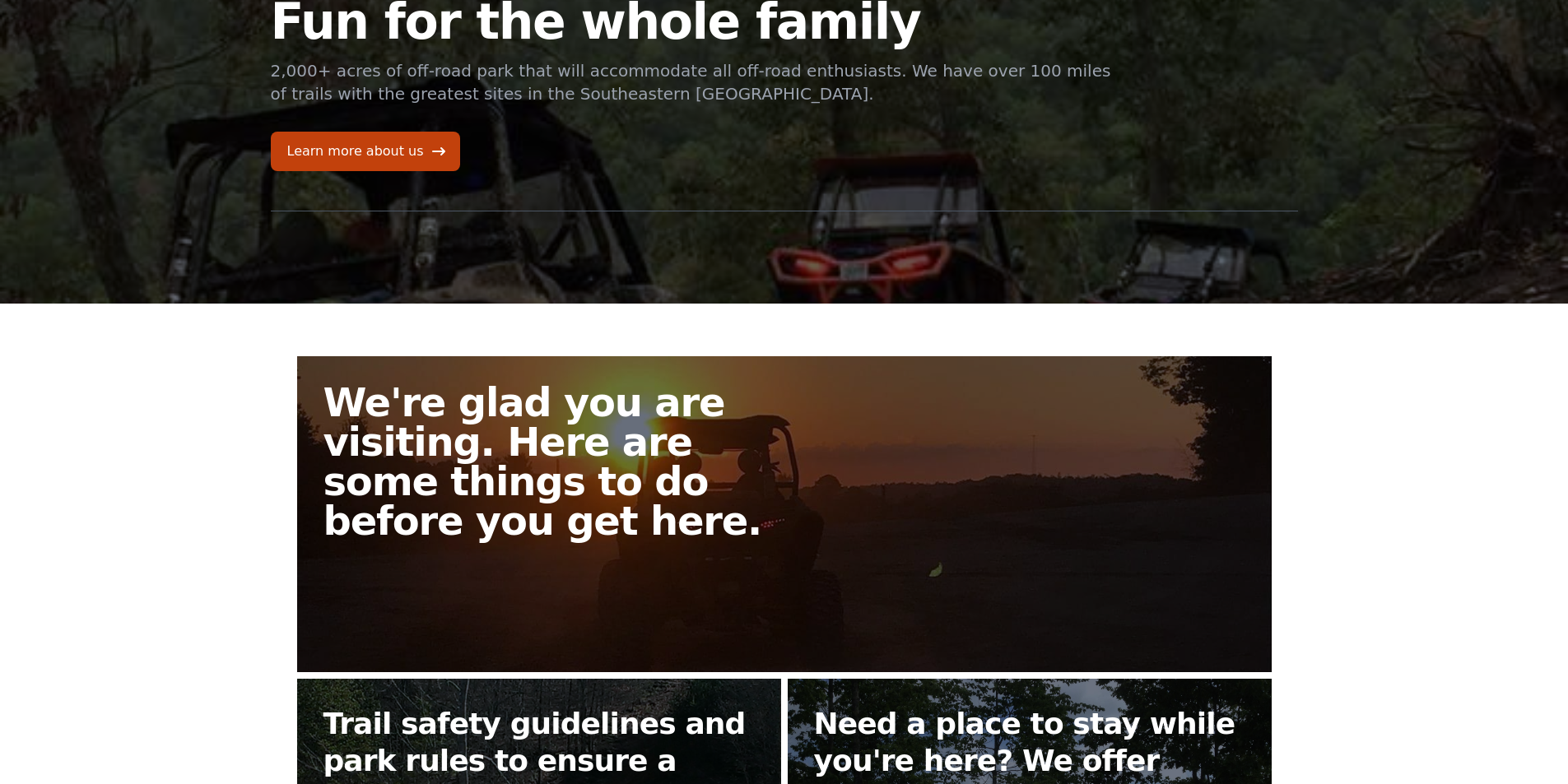
click at [624, 338] on div "We're glad you are visiting. Here are some things to do before you get here. Tr…" at bounding box center [784, 675] width 1054 height 744
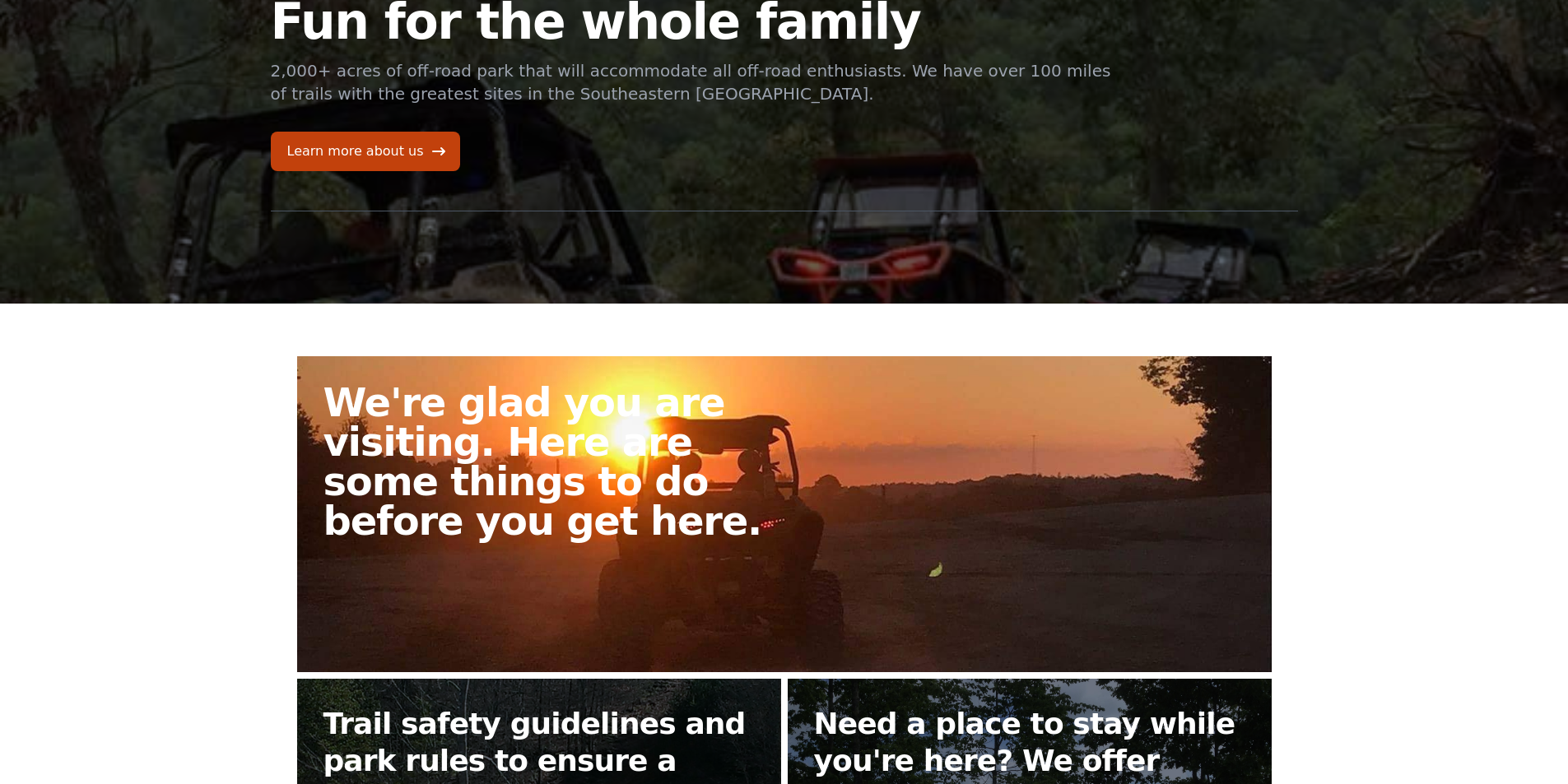
click at [665, 450] on h2 "We're glad you are visiting. Here are some things to do before you get here." at bounding box center [560, 462] width 474 height 158
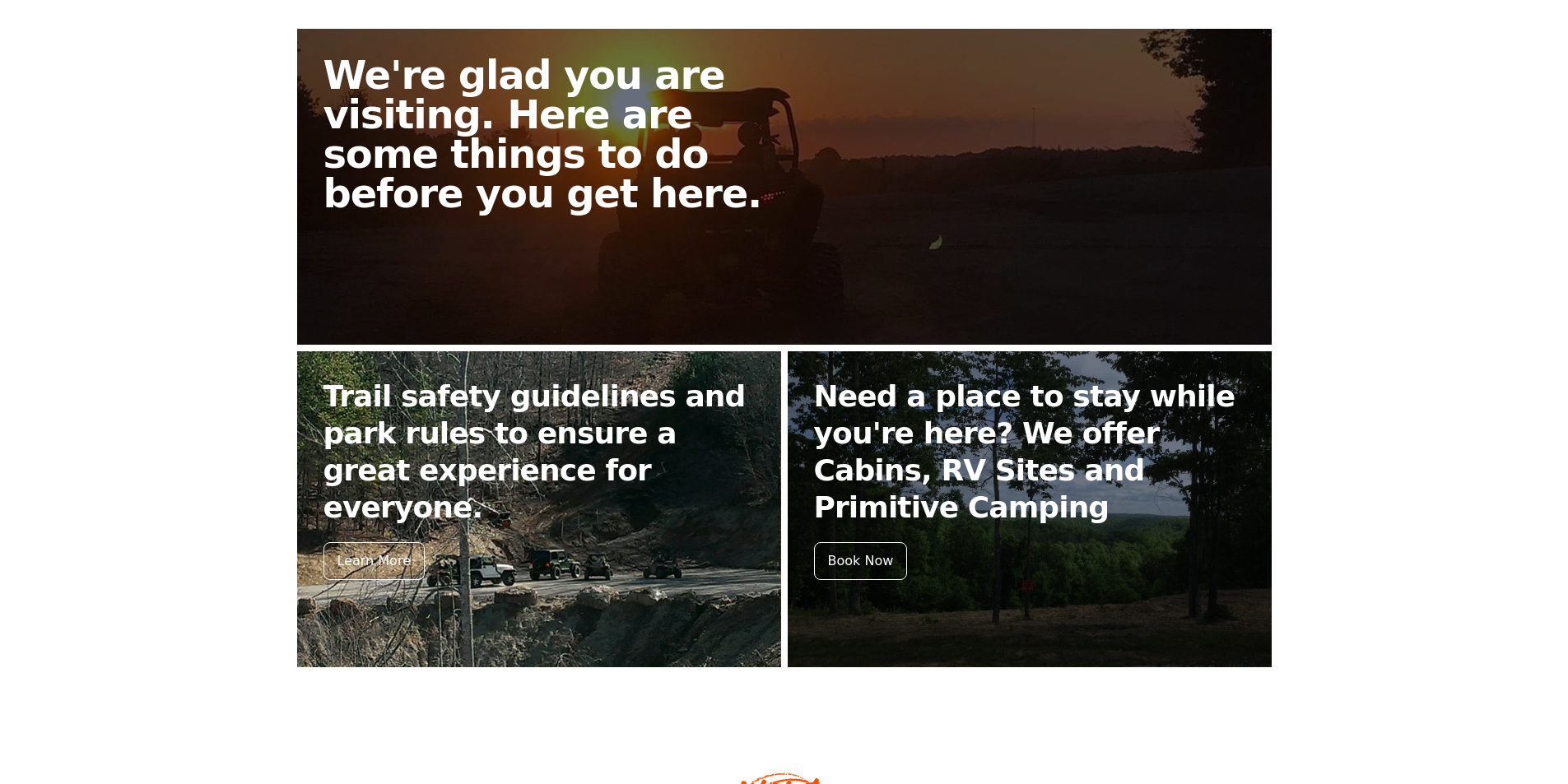
scroll to position [493, 0]
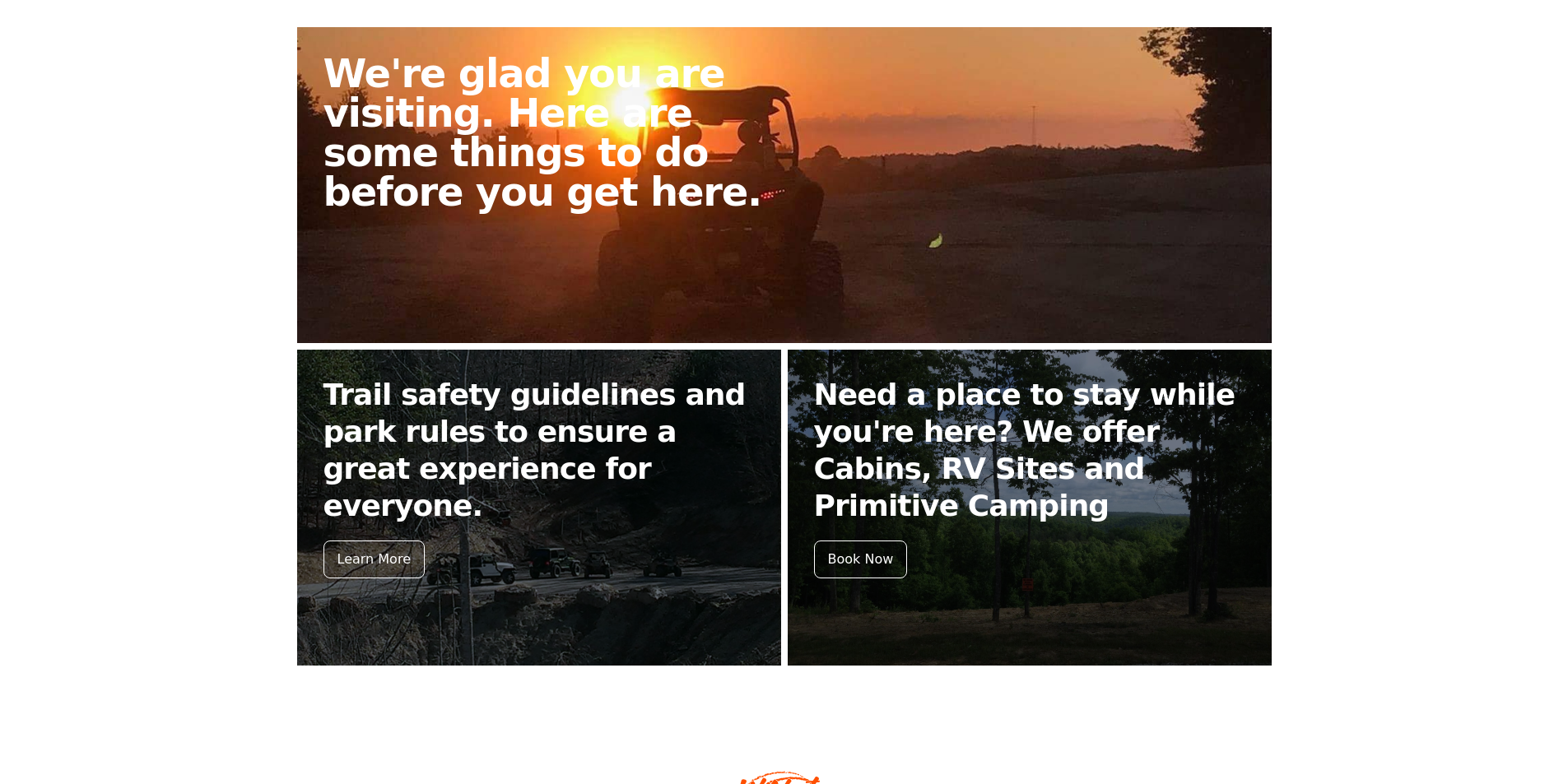
click at [655, 183] on h2 "We're glad you are visiting. Here are some things to do before you get here." at bounding box center [560, 132] width 474 height 158
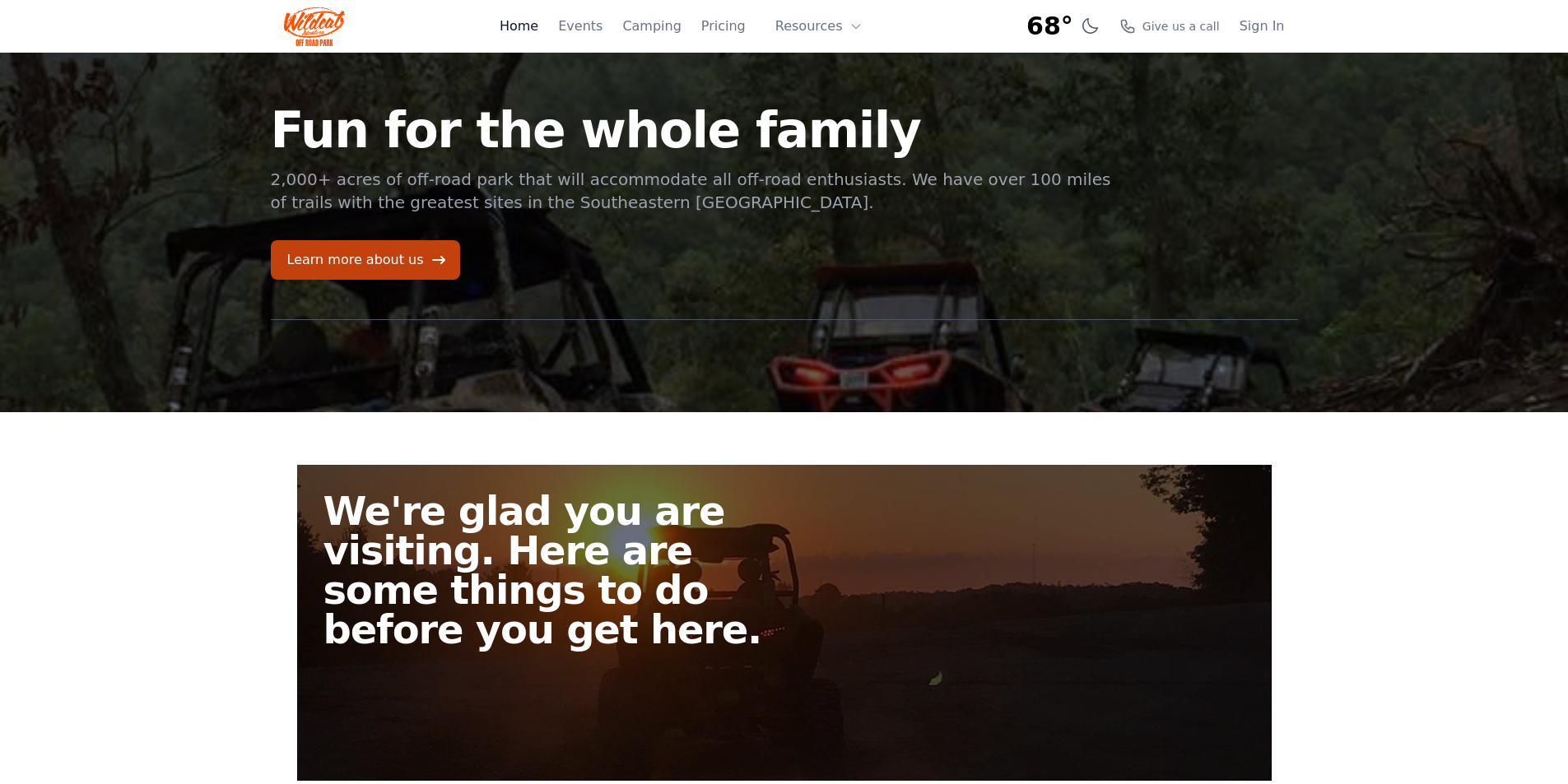
click at [539, 34] on link "Home" at bounding box center [519, 26] width 39 height 20
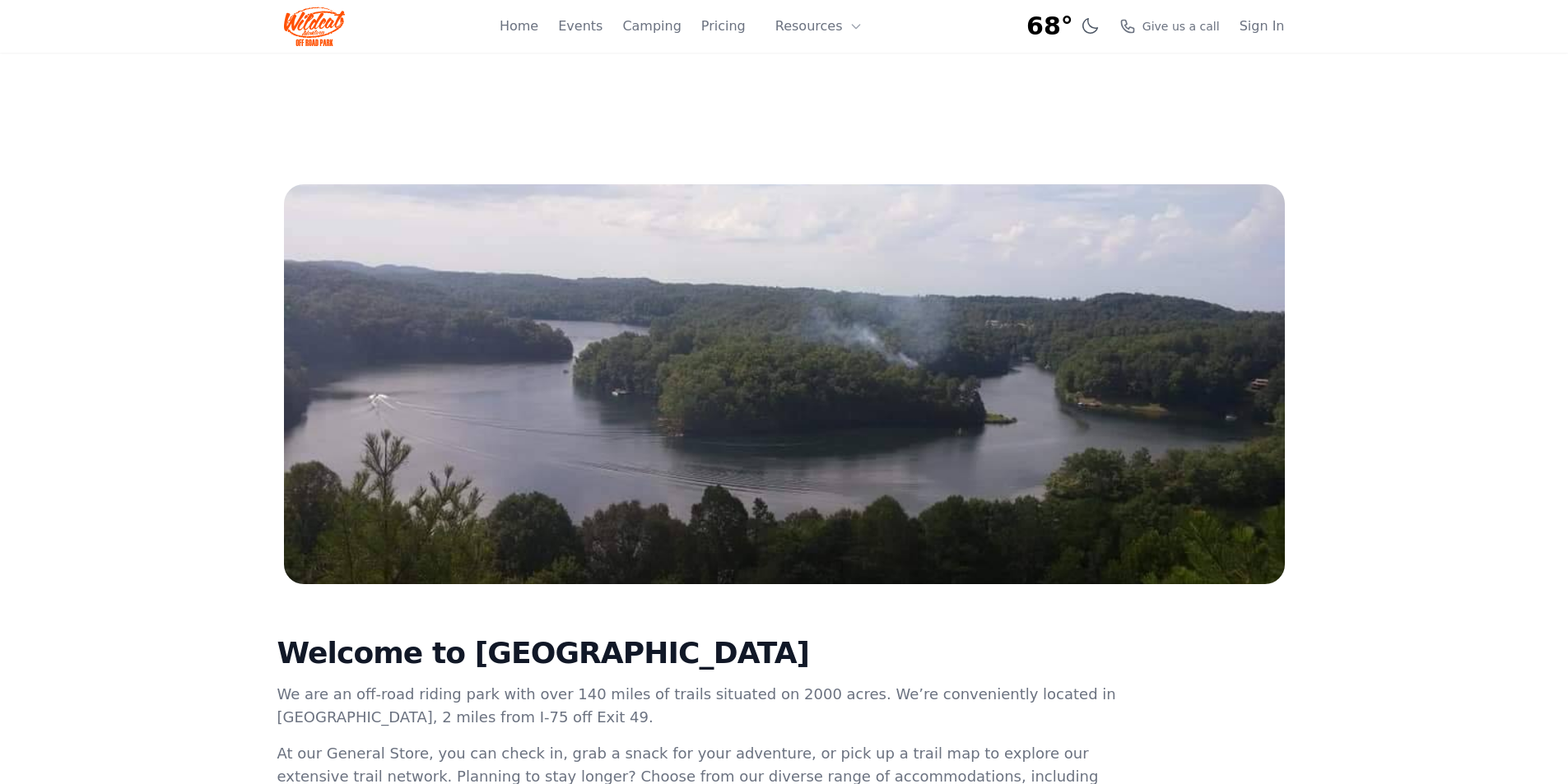
scroll to position [138, 0]
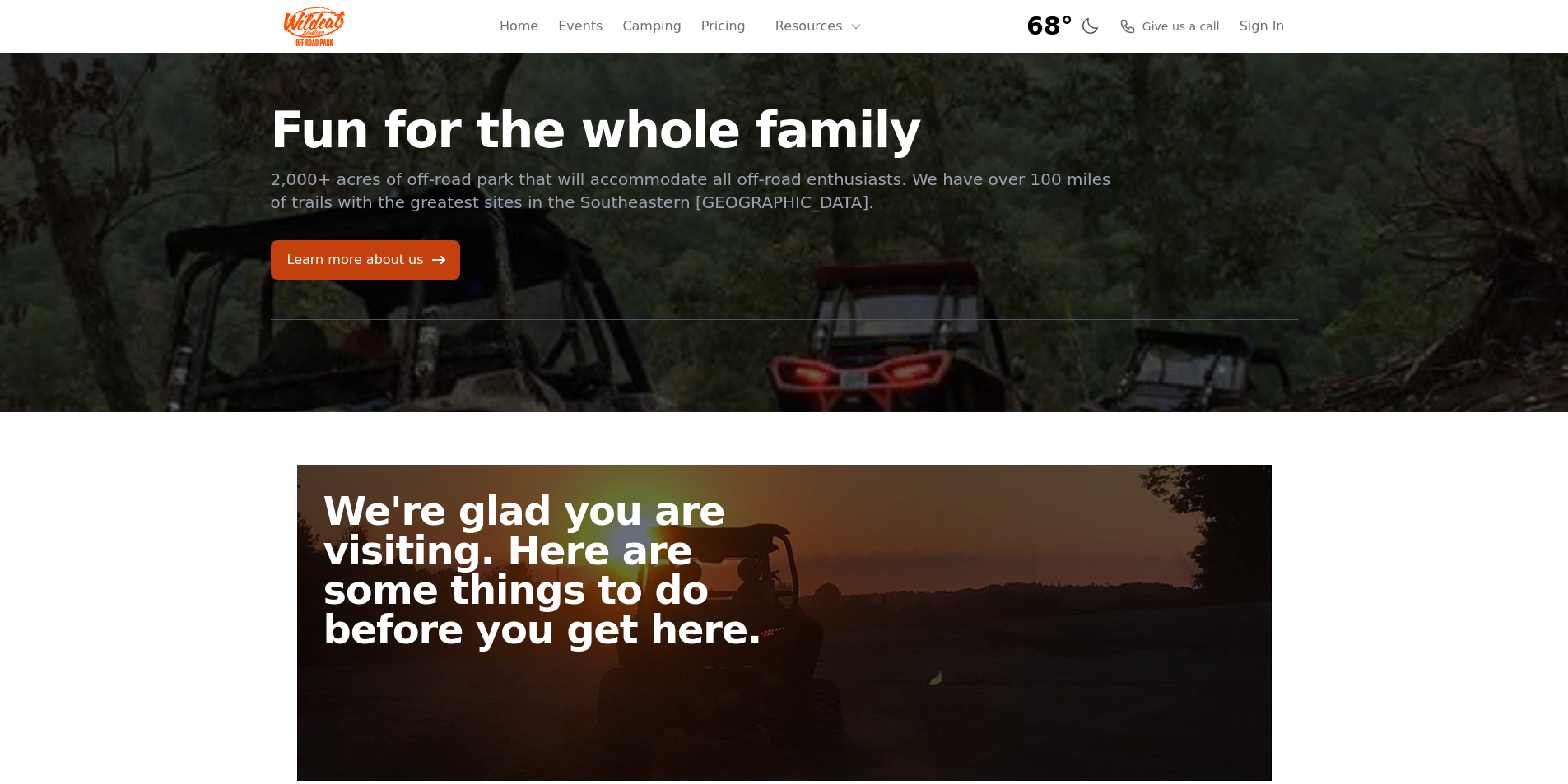
scroll to position [549, 0]
